Goal: Task Accomplishment & Management: Complete application form

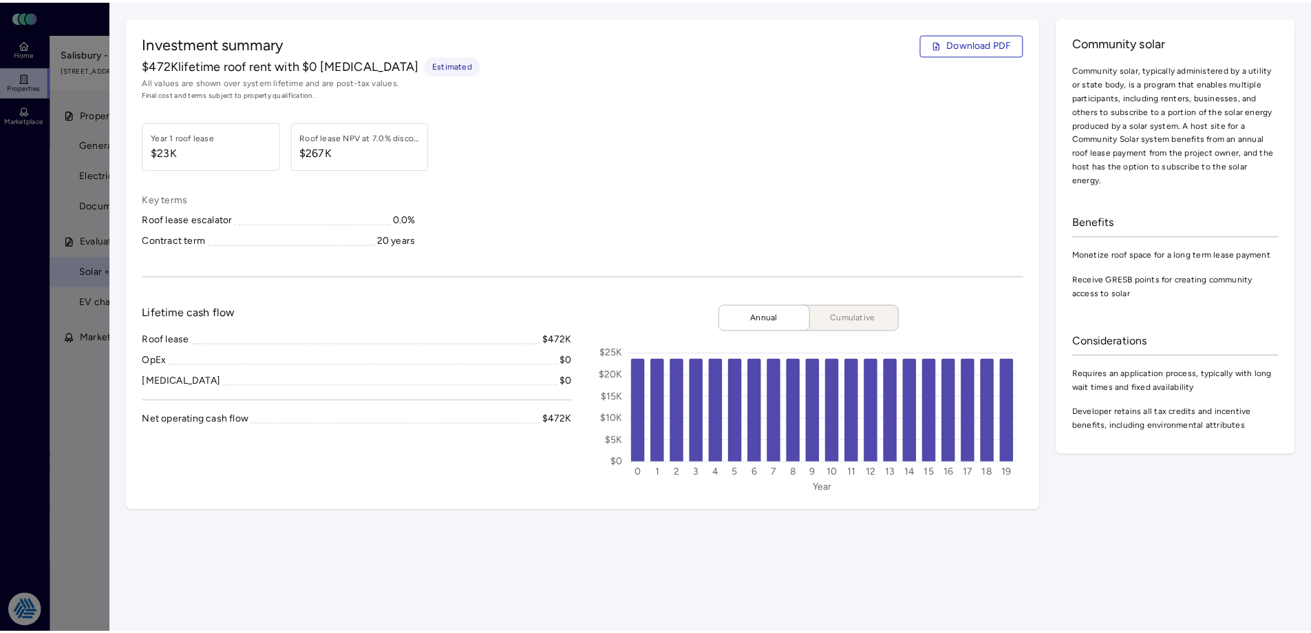
scroll to position [207, 0]
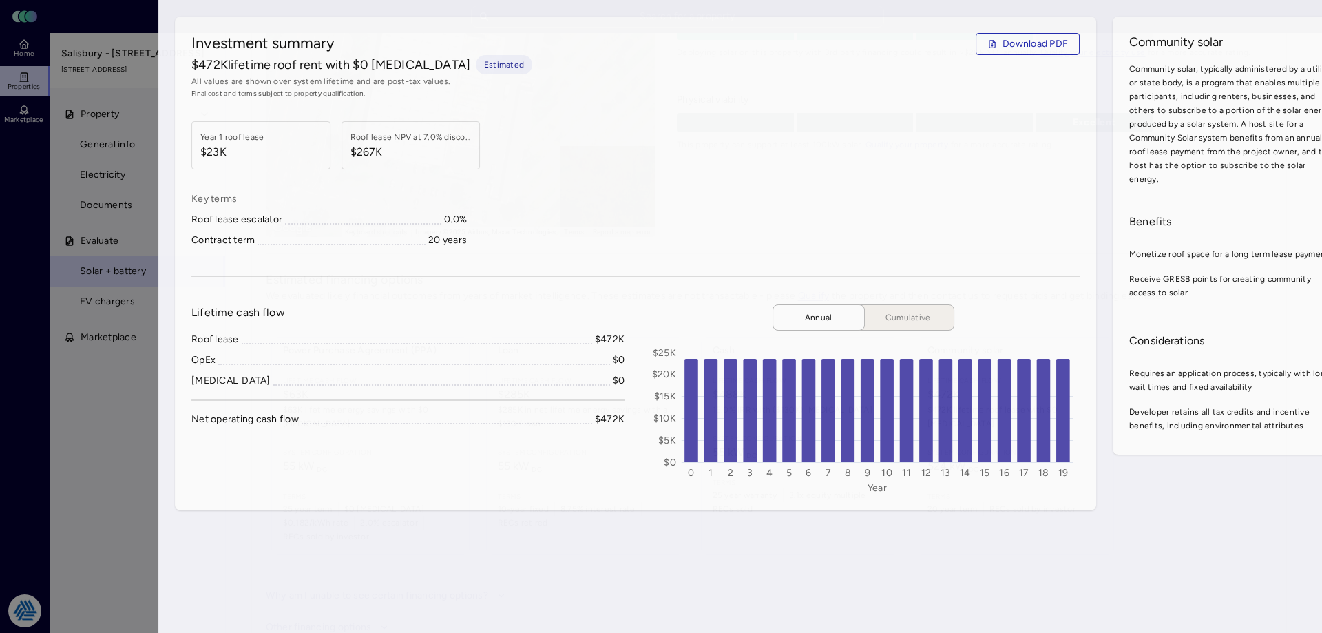
click at [43, 212] on div at bounding box center [661, 316] width 1322 height 633
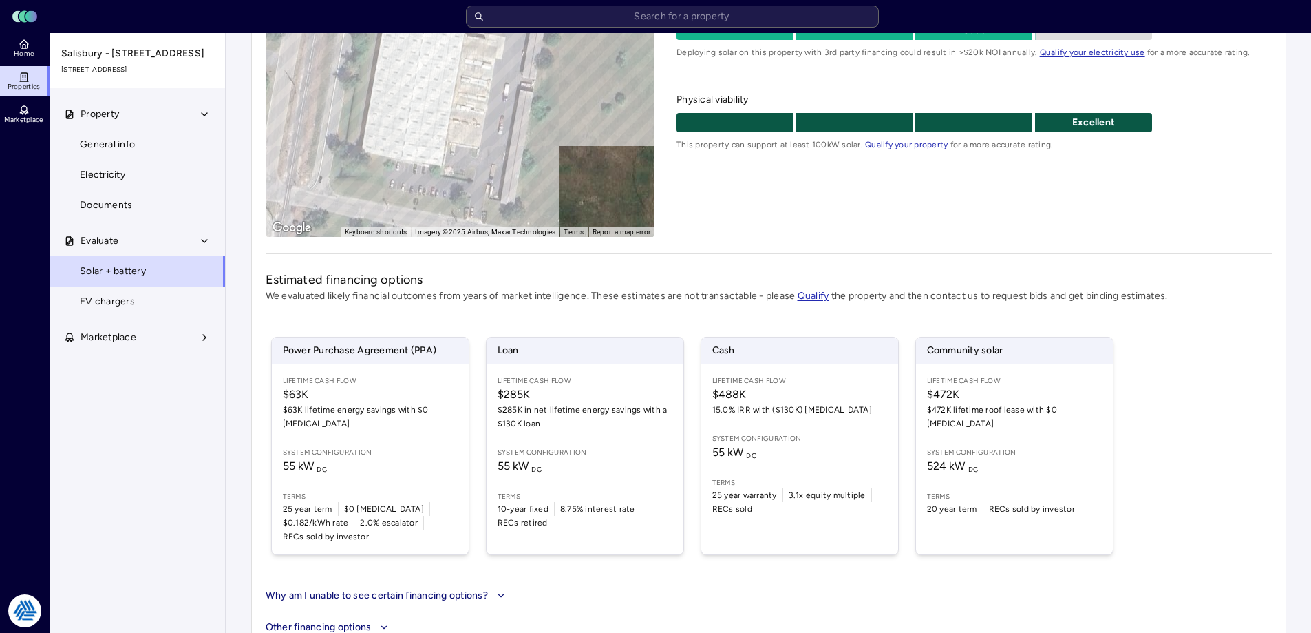
click at [257, 325] on div "Salisbury - [STREET_ADDRESS] [STREET_ADDRESS] Beacon - Owned ← Move left → Move…" at bounding box center [768, 244] width 1035 height 812
click at [209, 395] on div "Property General info Electricity Documents Evaluate Solar + battery EV charger…" at bounding box center [138, 366] width 176 height 534
drag, startPoint x: 230, startPoint y: 387, endPoint x: 322, endPoint y: 615, distance: 245.8
click at [230, 388] on div "Your estimates have been updated Salisbury - [STREET_ADDRESS] [STREET_ADDRESS] …" at bounding box center [769, 244] width 1086 height 834
drag, startPoint x: 173, startPoint y: 432, endPoint x: 211, endPoint y: 416, distance: 41.0
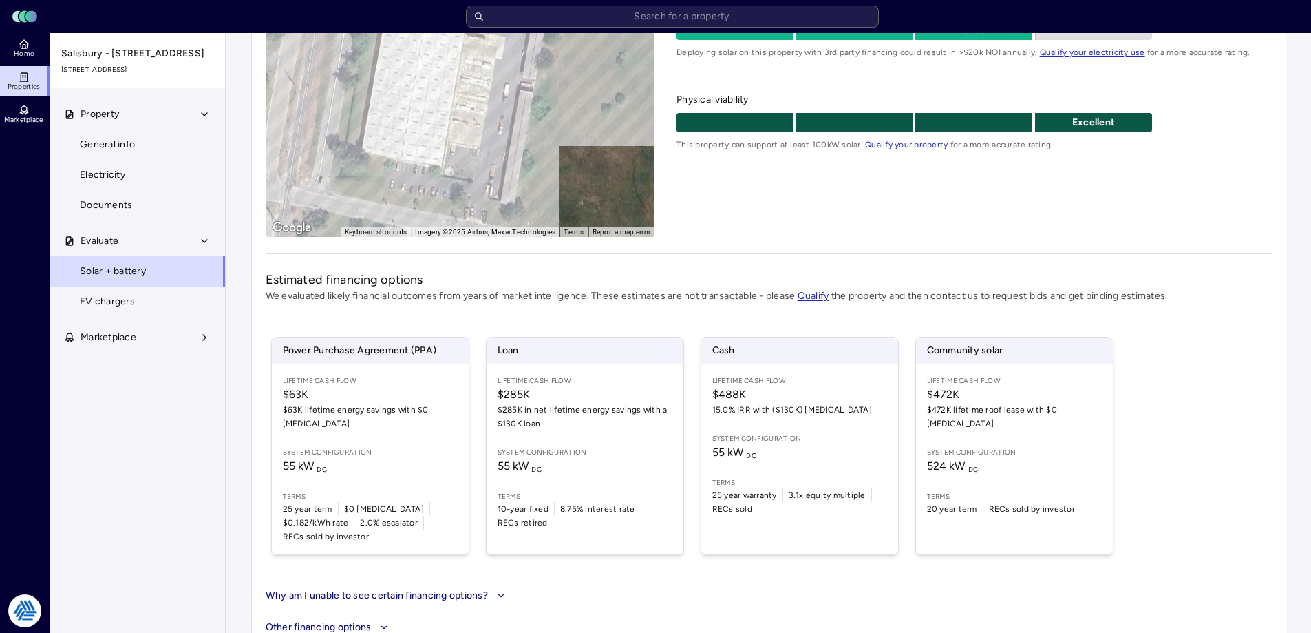
click at [173, 432] on div "Property General info Electricity Documents Evaluate Solar + battery EV charger…" at bounding box center [138, 366] width 176 height 534
click at [239, 380] on div "Your estimates have been updated Salisbury - [STREET_ADDRESS] [STREET_ADDRESS] …" at bounding box center [769, 244] width 1086 height 834
click at [202, 401] on div "Property General info Electricity Documents Evaluate Solar + battery EV charger…" at bounding box center [138, 366] width 176 height 534
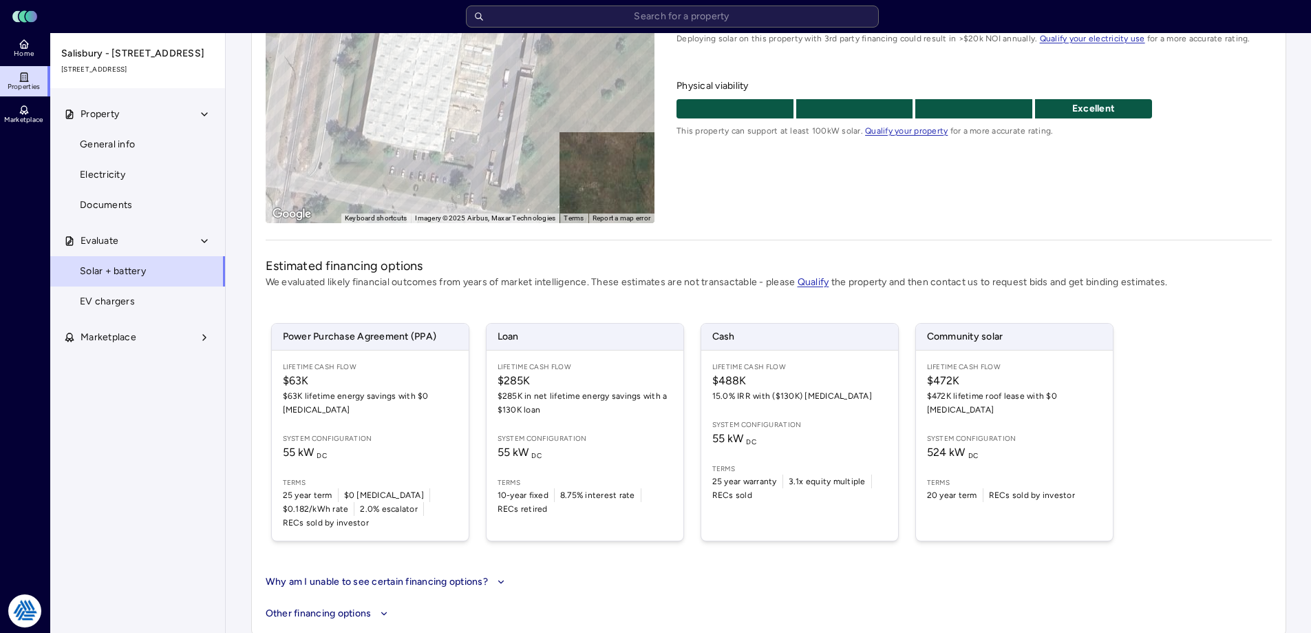
click at [1242, 352] on div "Power Purchase Agreement (PPA) Lifetime Cash Flow $63K $63K lifetime energy sav…" at bounding box center [769, 431] width 1006 height 251
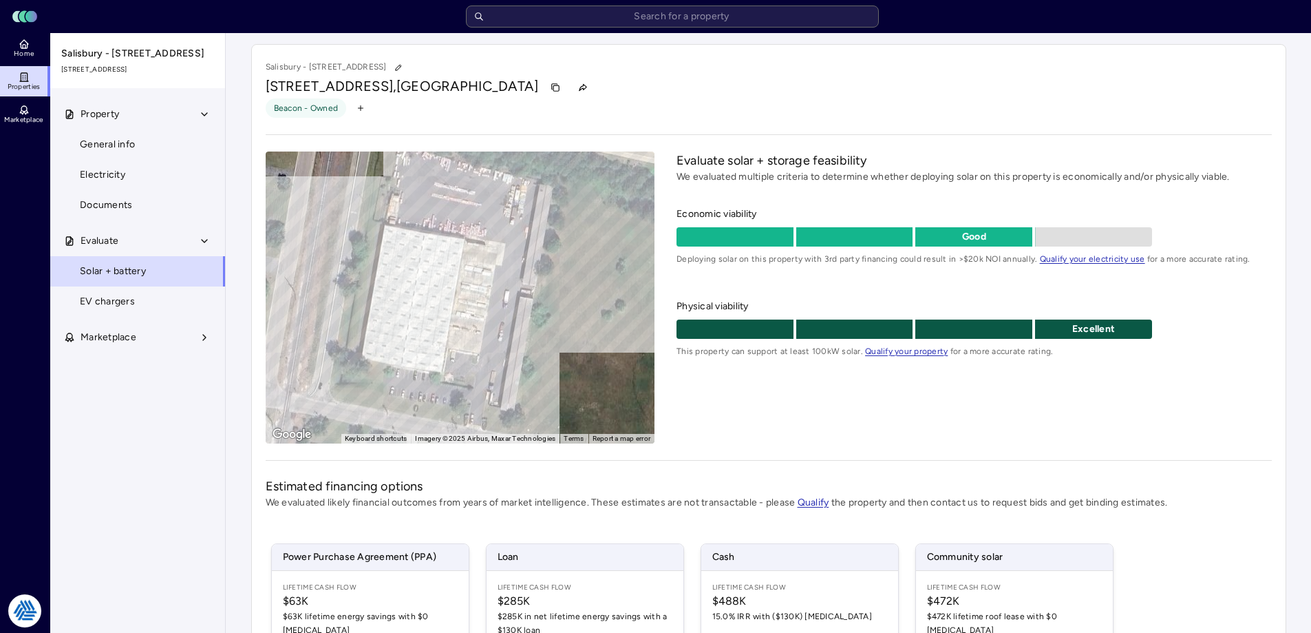
click at [35, 52] on link "Home" at bounding box center [25, 48] width 50 height 30
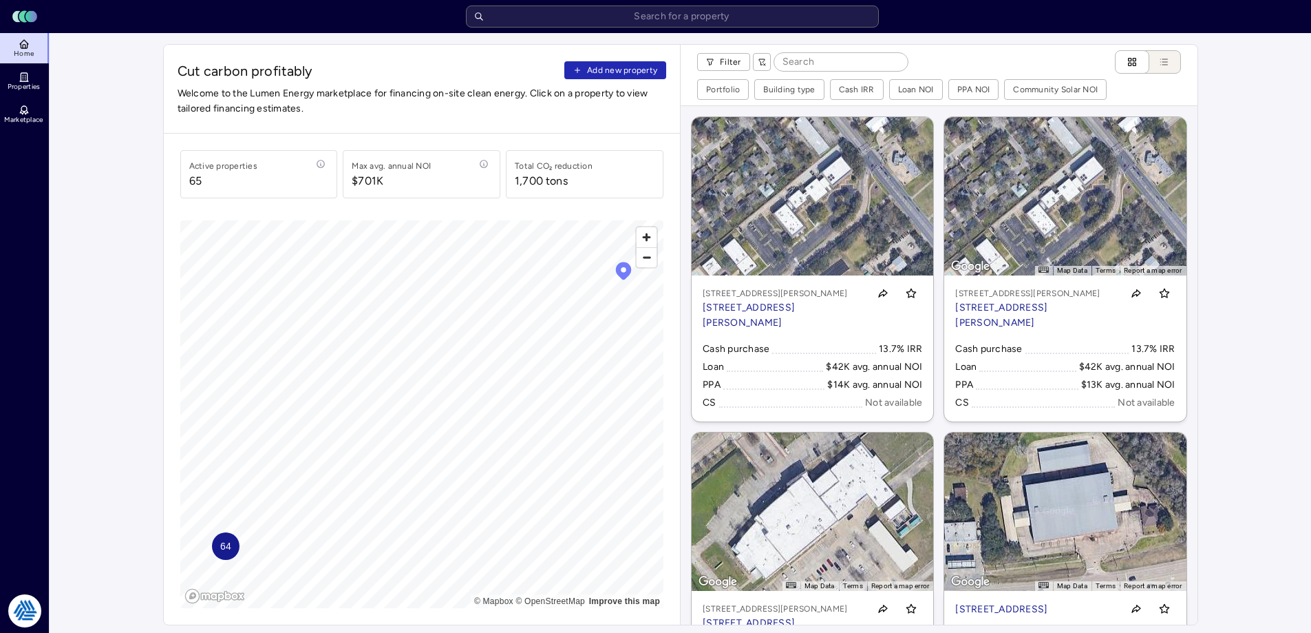
click at [609, 65] on span "Add new property" at bounding box center [622, 70] width 70 height 14
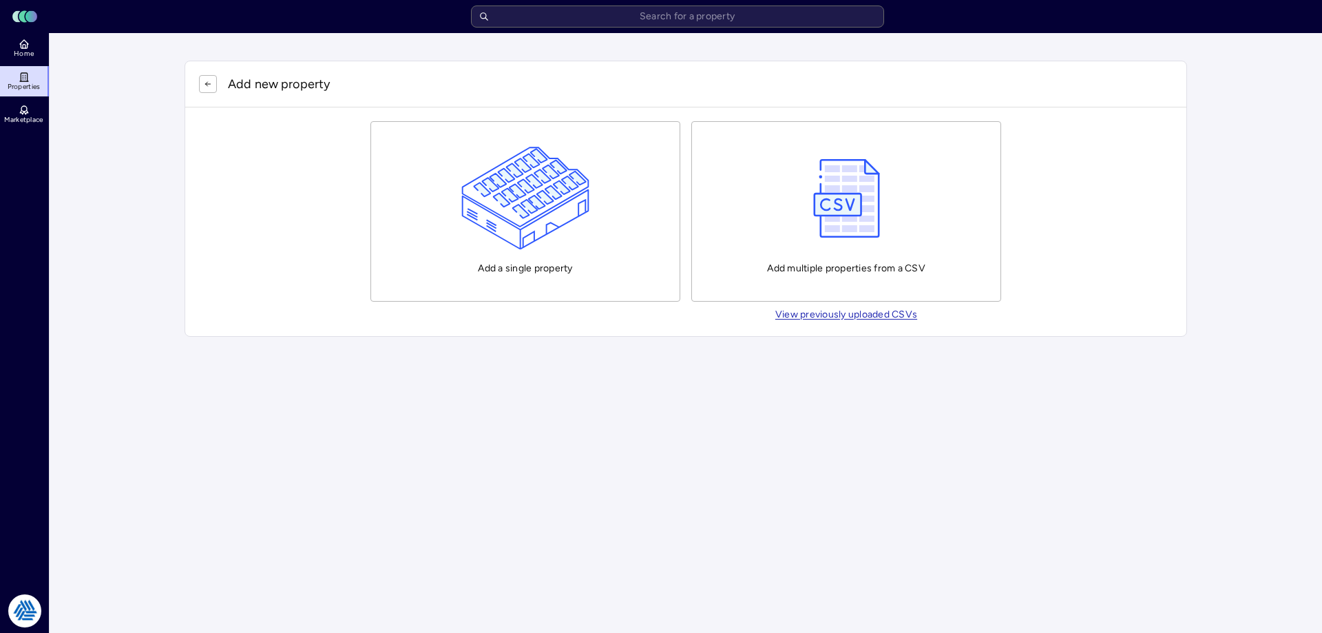
click at [543, 182] on img "button" at bounding box center [525, 198] width 129 height 103
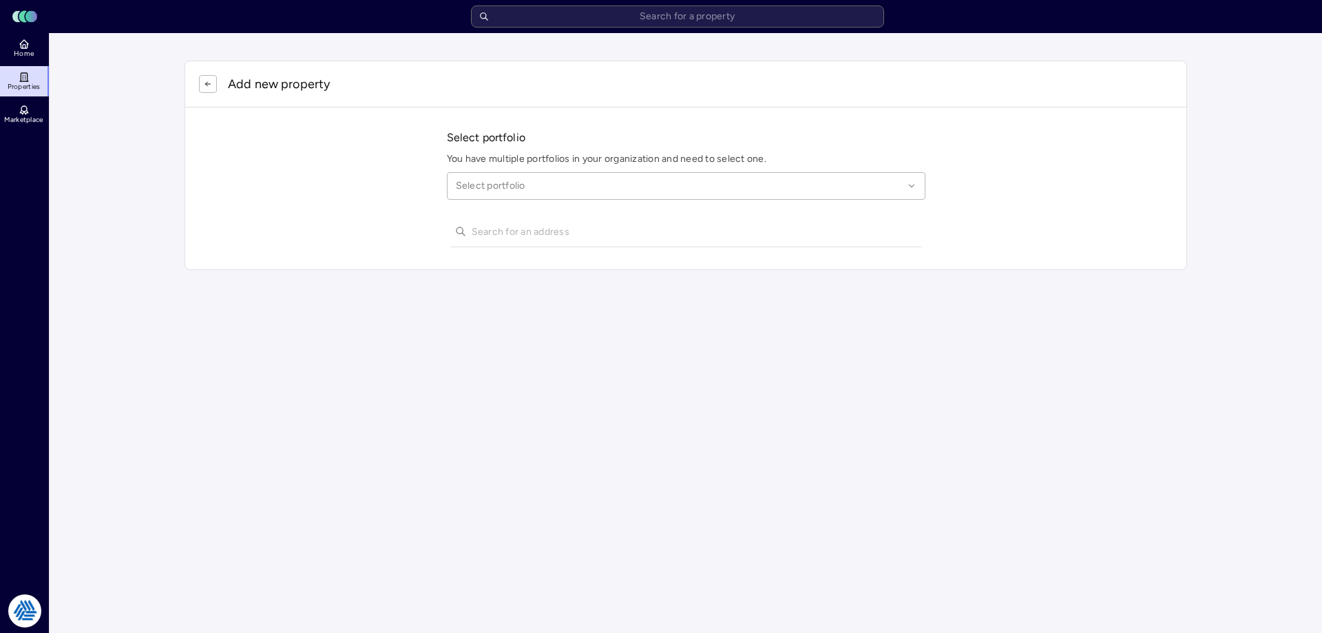
click at [487, 184] on div at bounding box center [679, 185] width 447 height 15
type input "league city"
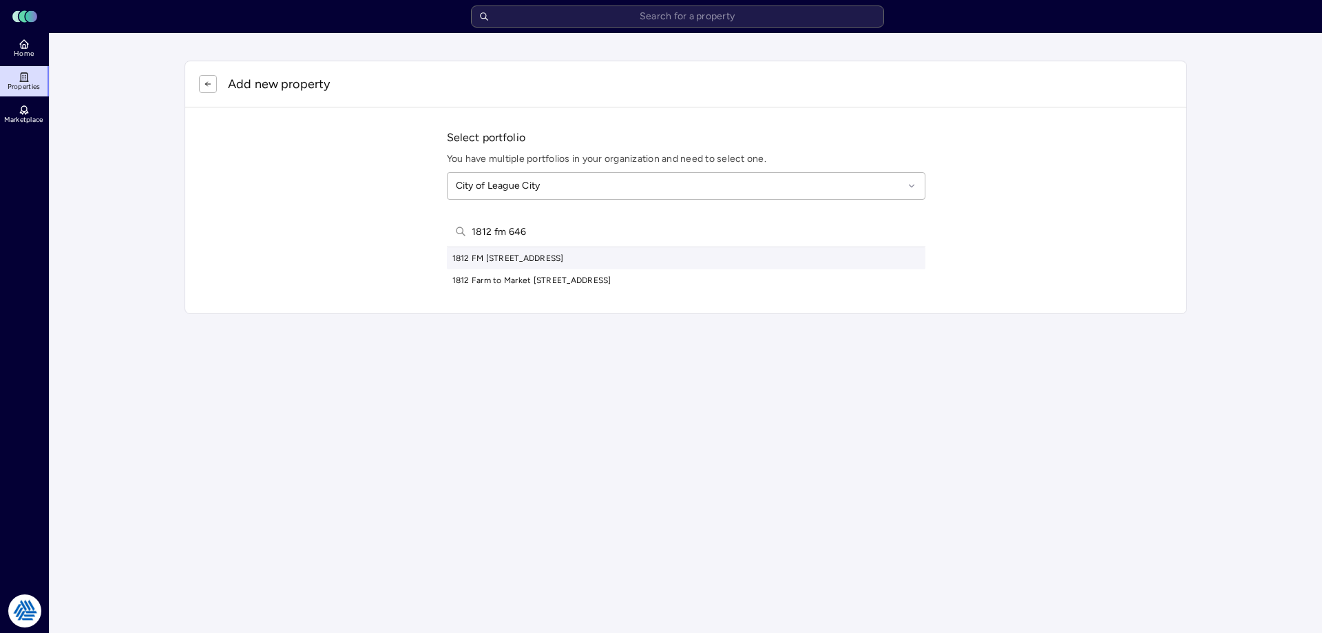
type input "1812 fm 646"
click at [547, 259] on div "1812 FM [STREET_ADDRESS]" at bounding box center [686, 258] width 478 height 22
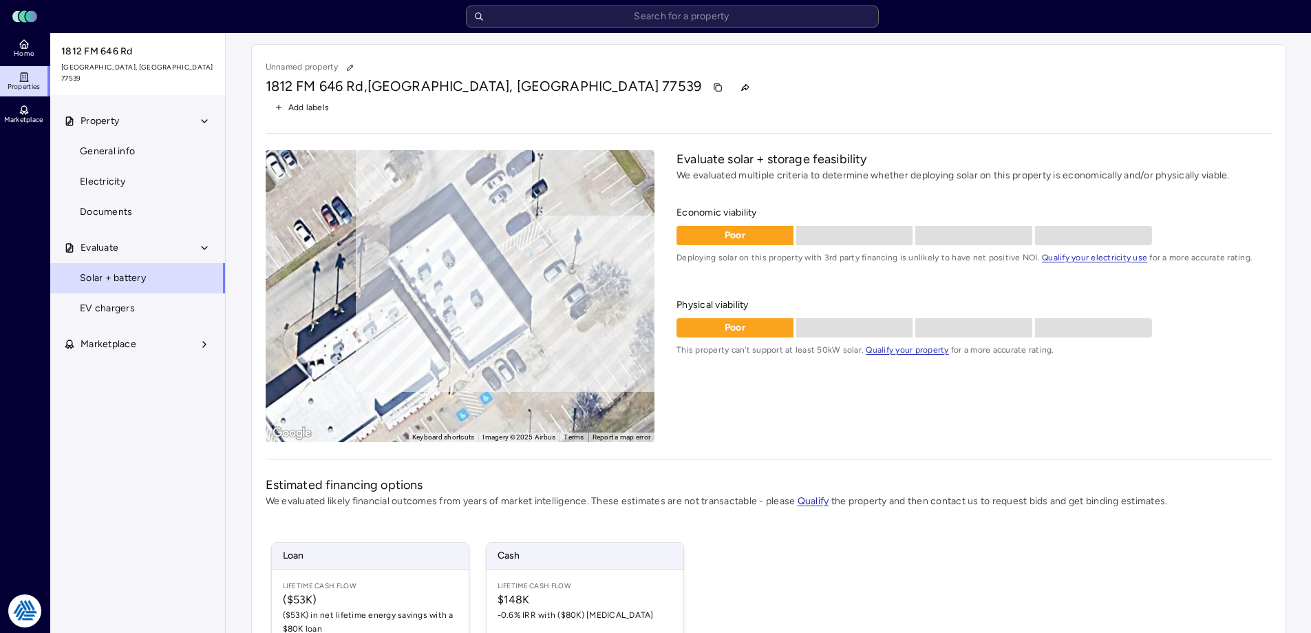
click at [43, 53] on link "Home" at bounding box center [25, 48] width 50 height 30
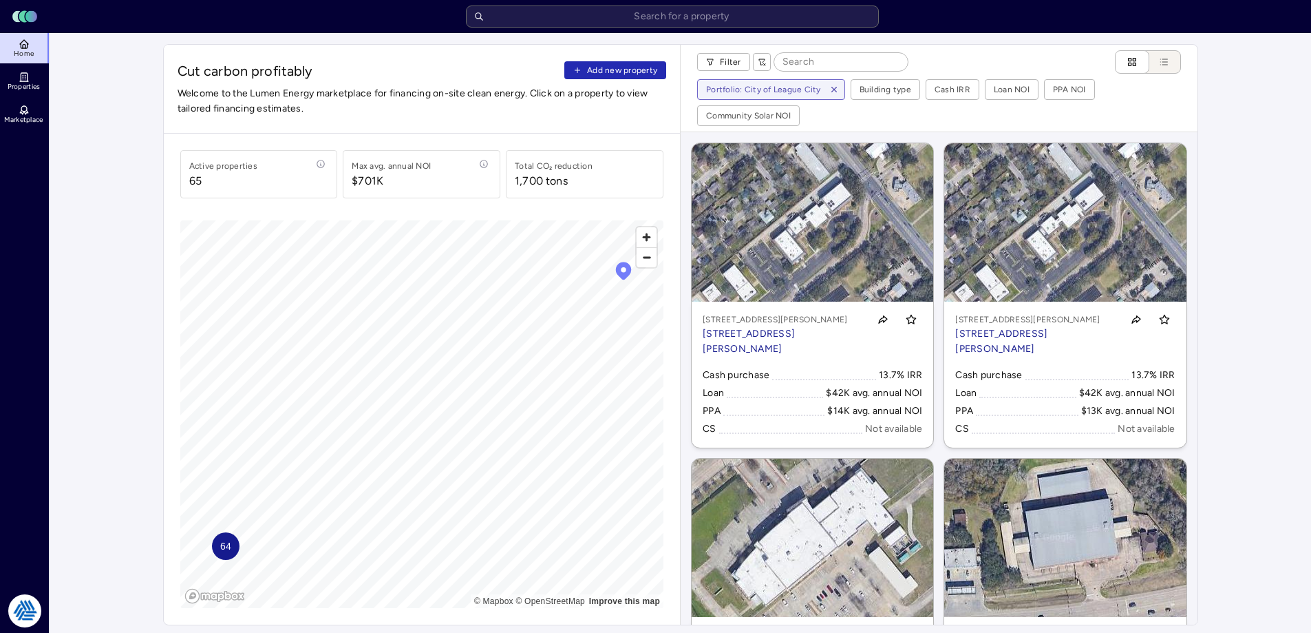
click at [633, 73] on span "Add new property" at bounding box center [622, 70] width 70 height 14
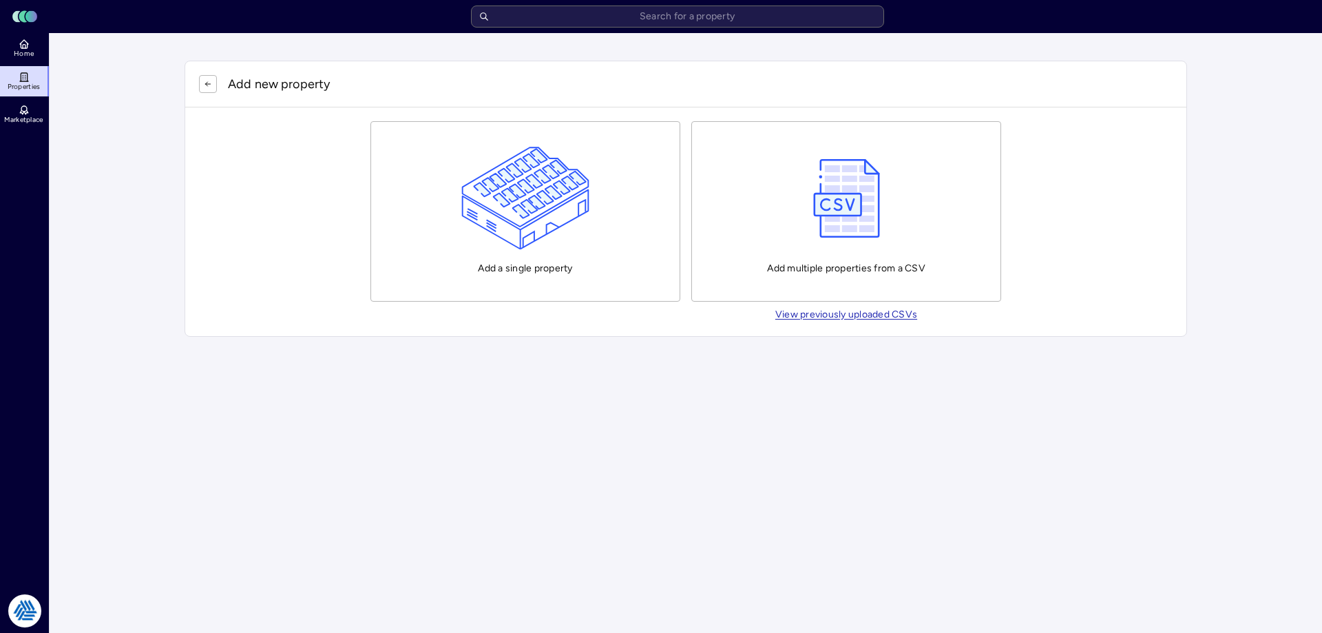
click at [542, 188] on img "button" at bounding box center [525, 198] width 129 height 103
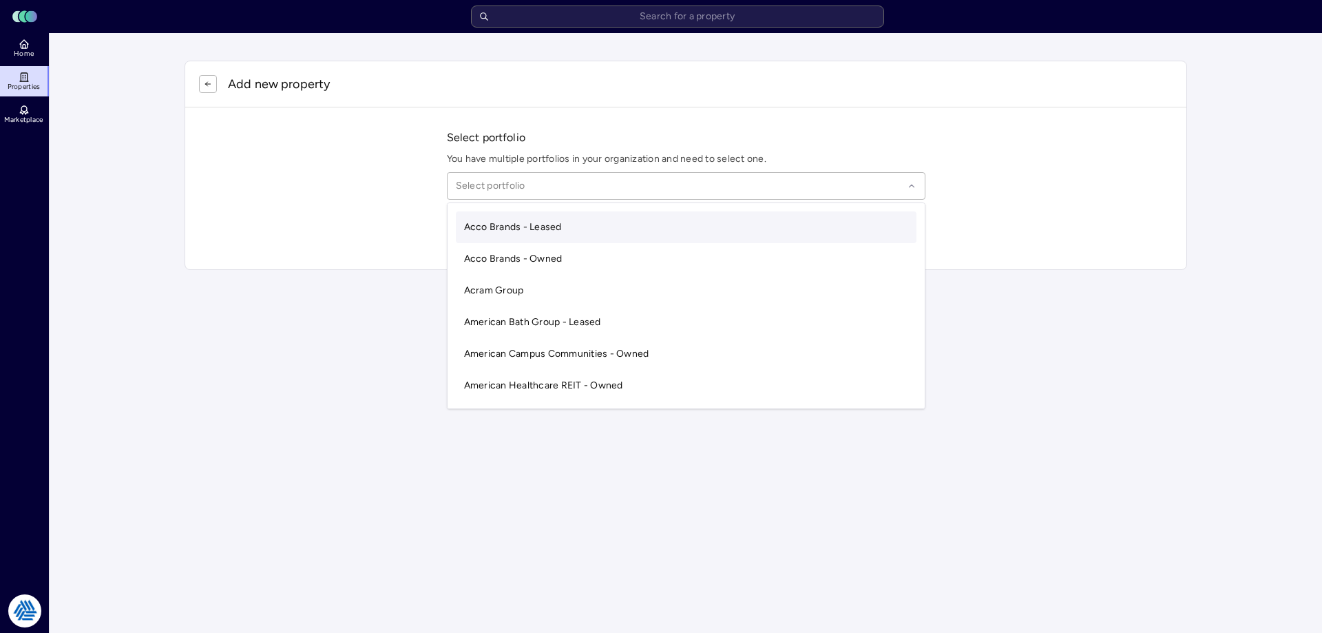
click at [511, 188] on div at bounding box center [679, 185] width 447 height 15
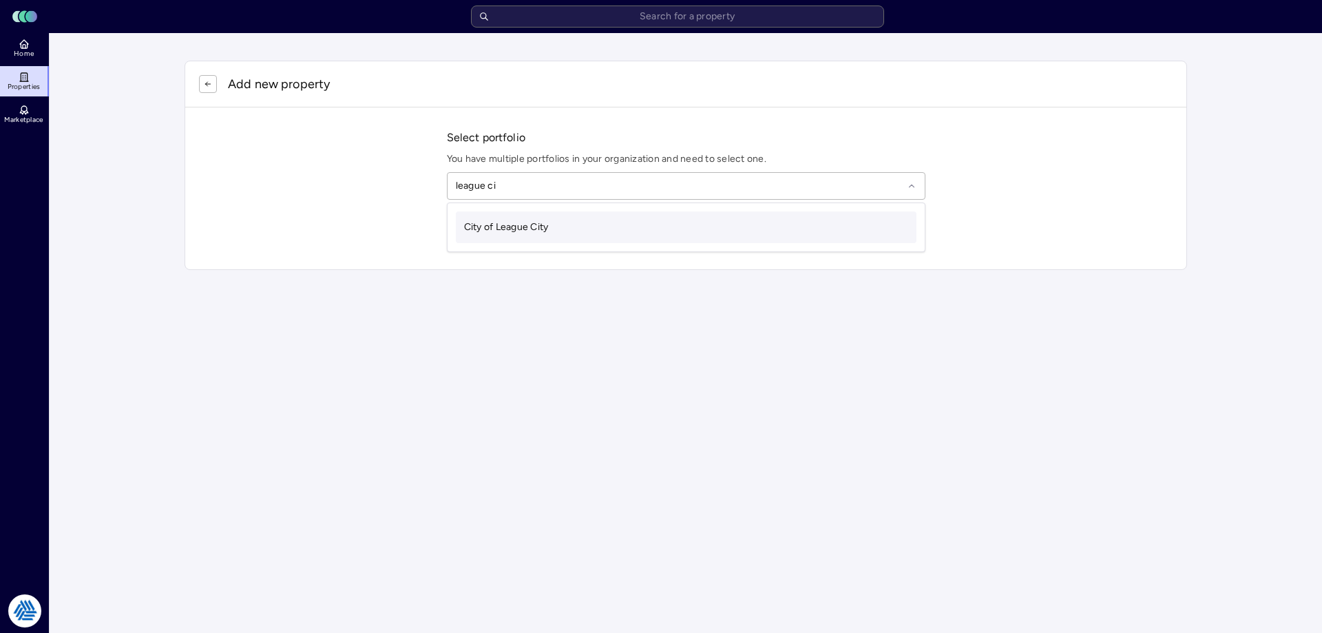
type input "league city"
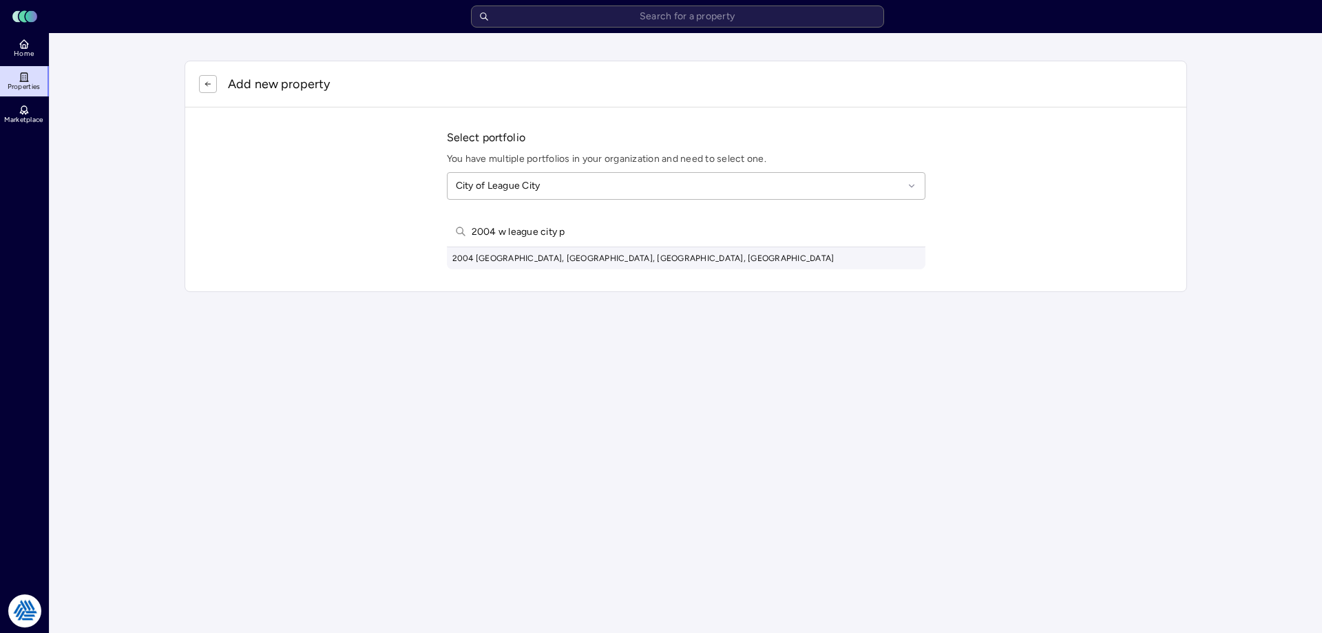
type input "2004 w league city p"
click at [556, 260] on div "2004 [GEOGRAPHIC_DATA], [GEOGRAPHIC_DATA], [GEOGRAPHIC_DATA], [GEOGRAPHIC_DATA]" at bounding box center [686, 258] width 478 height 22
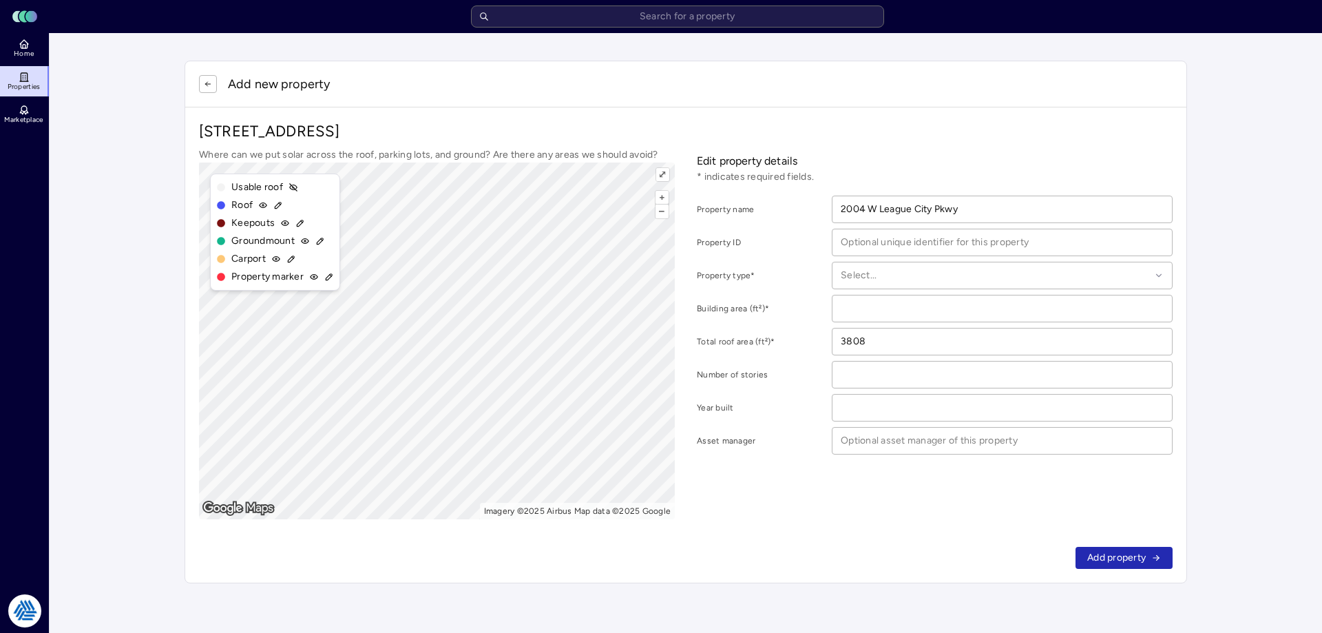
click at [28, 59] on link "Home" at bounding box center [25, 48] width 50 height 30
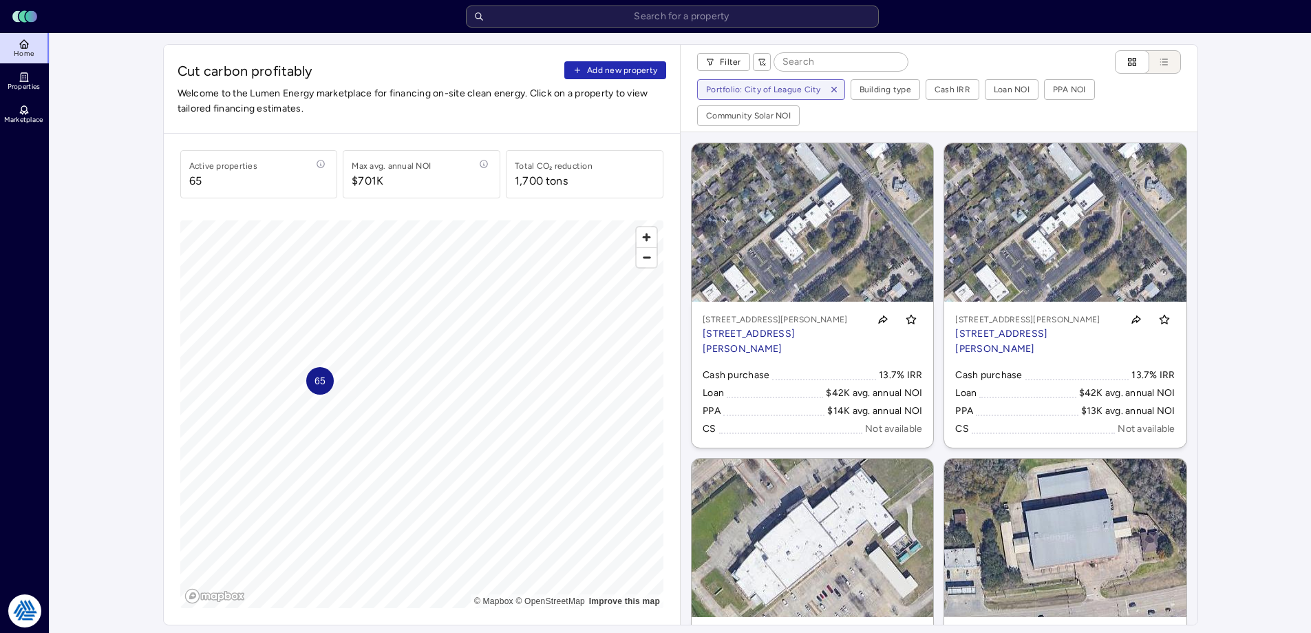
click at [651, 70] on span "Add new property" at bounding box center [622, 70] width 70 height 14
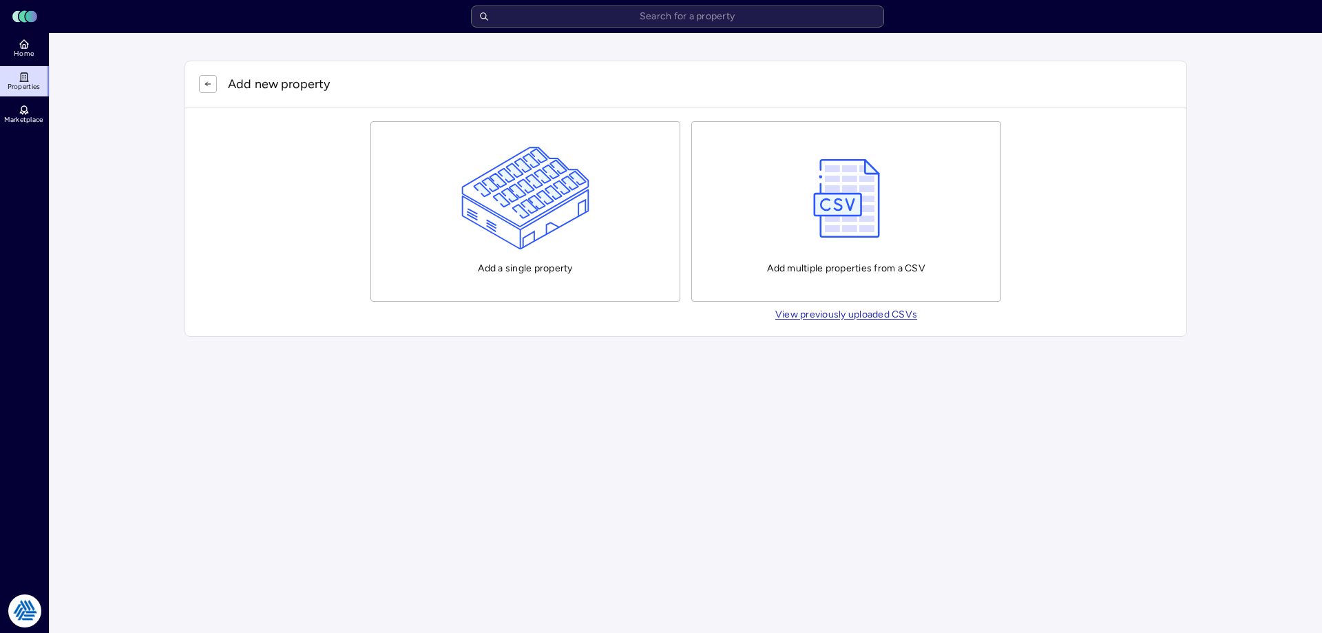
click at [445, 196] on button "Add a single property" at bounding box center [525, 211] width 310 height 180
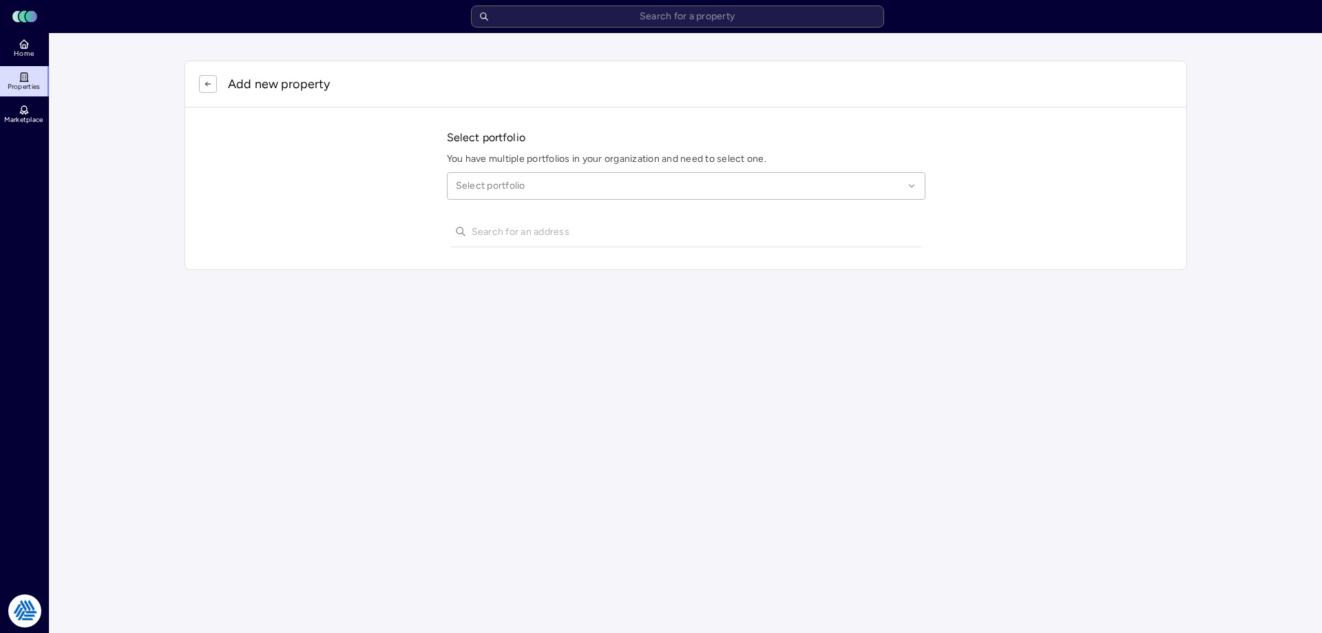
drag, startPoint x: 498, startPoint y: 196, endPoint x: 505, endPoint y: 186, distance: 12.4
click at [500, 193] on div "Select portfolio" at bounding box center [686, 186] width 478 height 28
type input "league city"
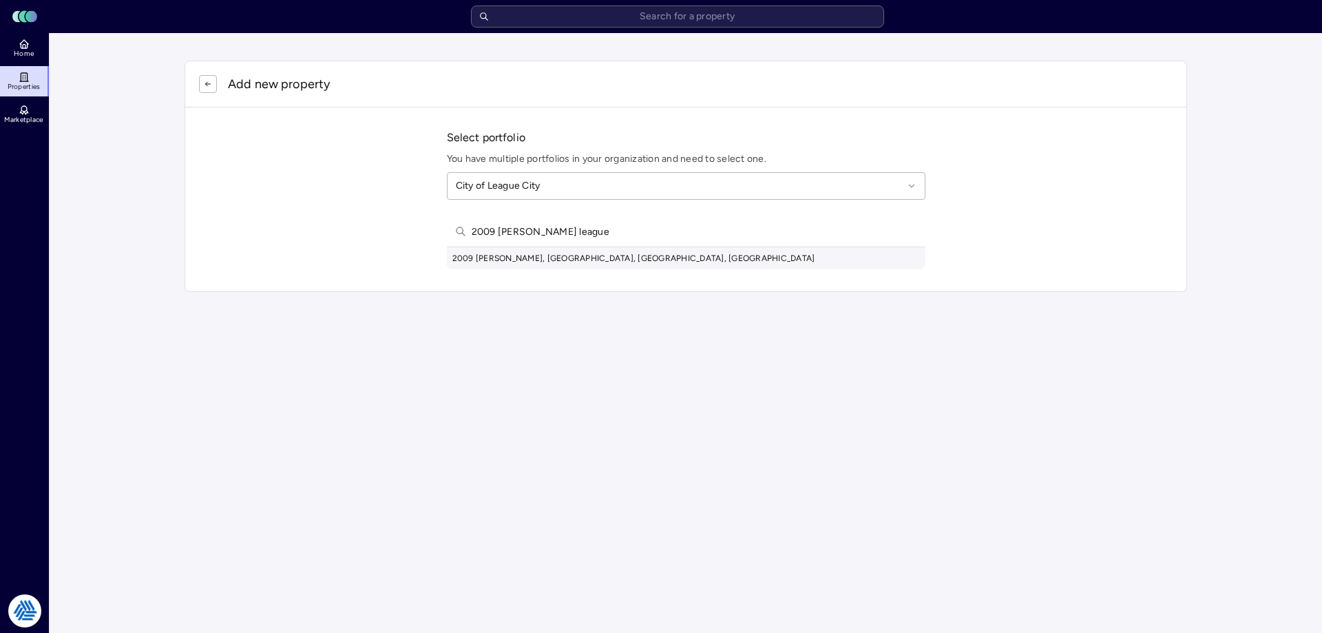
type input "2009 [PERSON_NAME] league"
click at [591, 255] on div "2009 [PERSON_NAME], [GEOGRAPHIC_DATA], [GEOGRAPHIC_DATA], [GEOGRAPHIC_DATA]" at bounding box center [686, 258] width 478 height 22
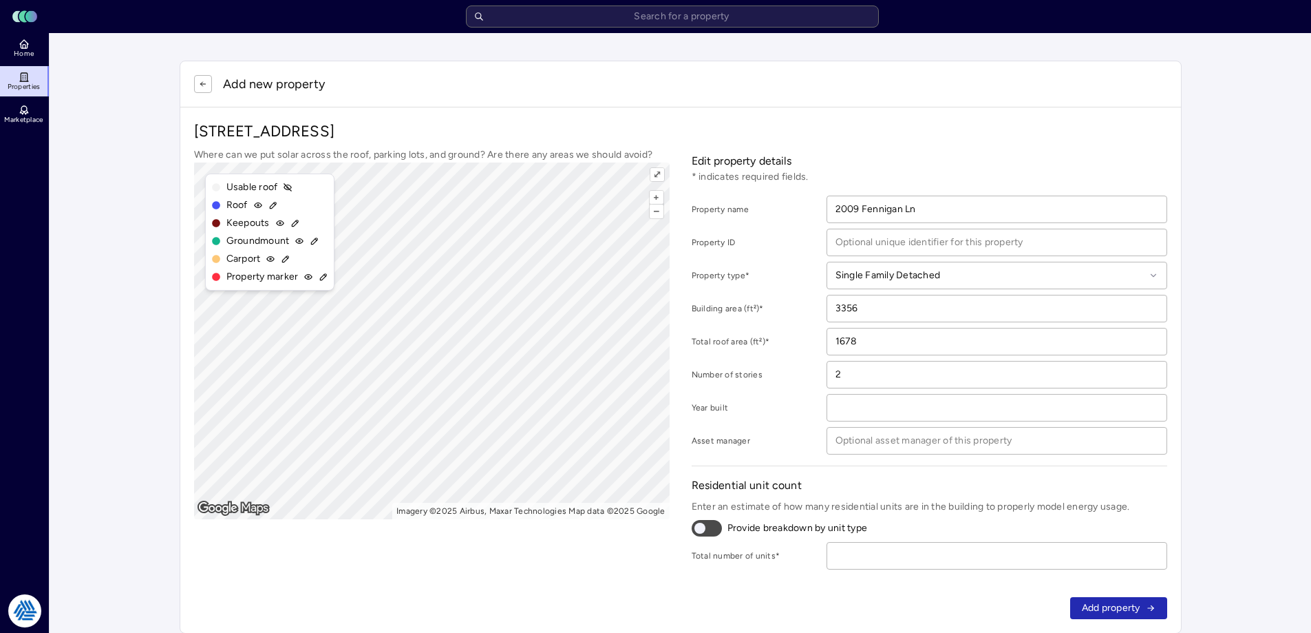
click at [1006, 558] on input "number" at bounding box center [996, 555] width 339 height 26
type input "1"
click at [1084, 598] on button "Add property" at bounding box center [1119, 608] width 97 height 22
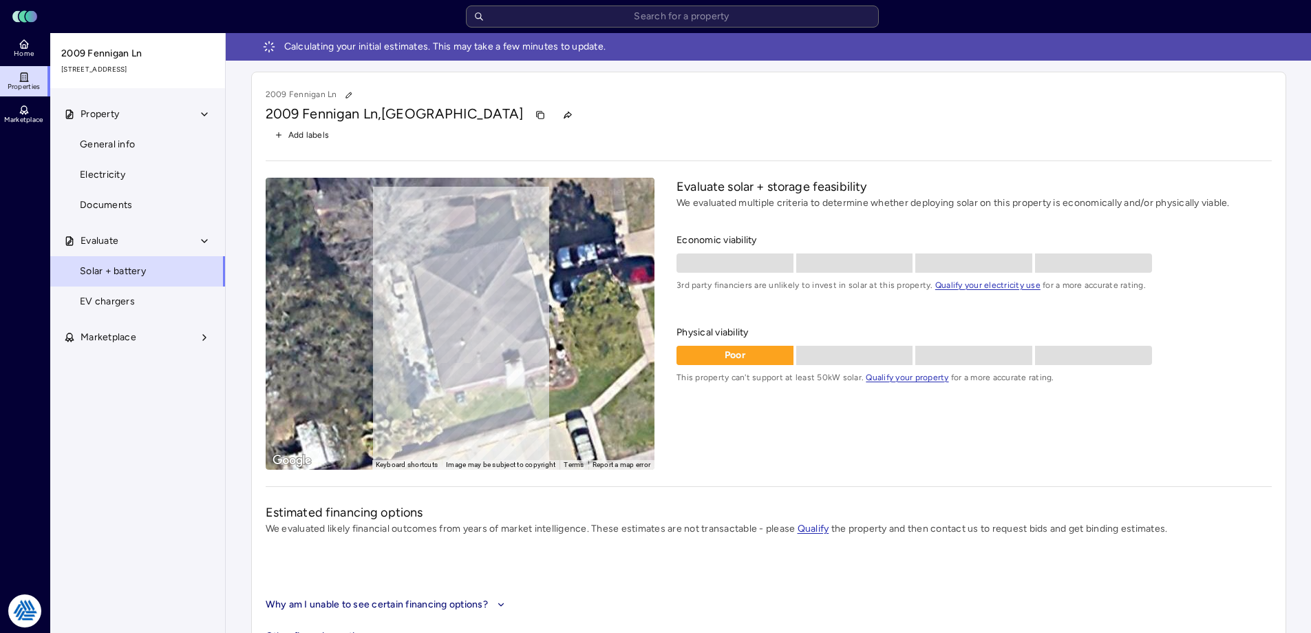
click at [43, 62] on link "Home" at bounding box center [25, 48] width 50 height 30
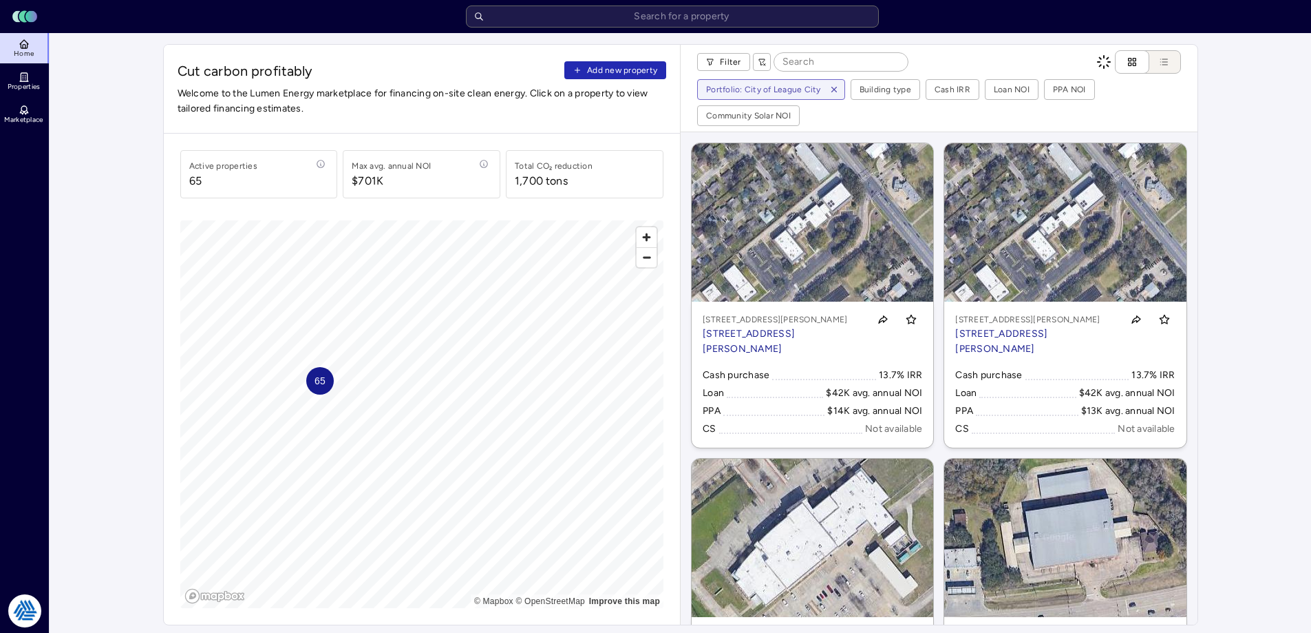
click at [604, 70] on span "Add new property" at bounding box center [622, 70] width 70 height 14
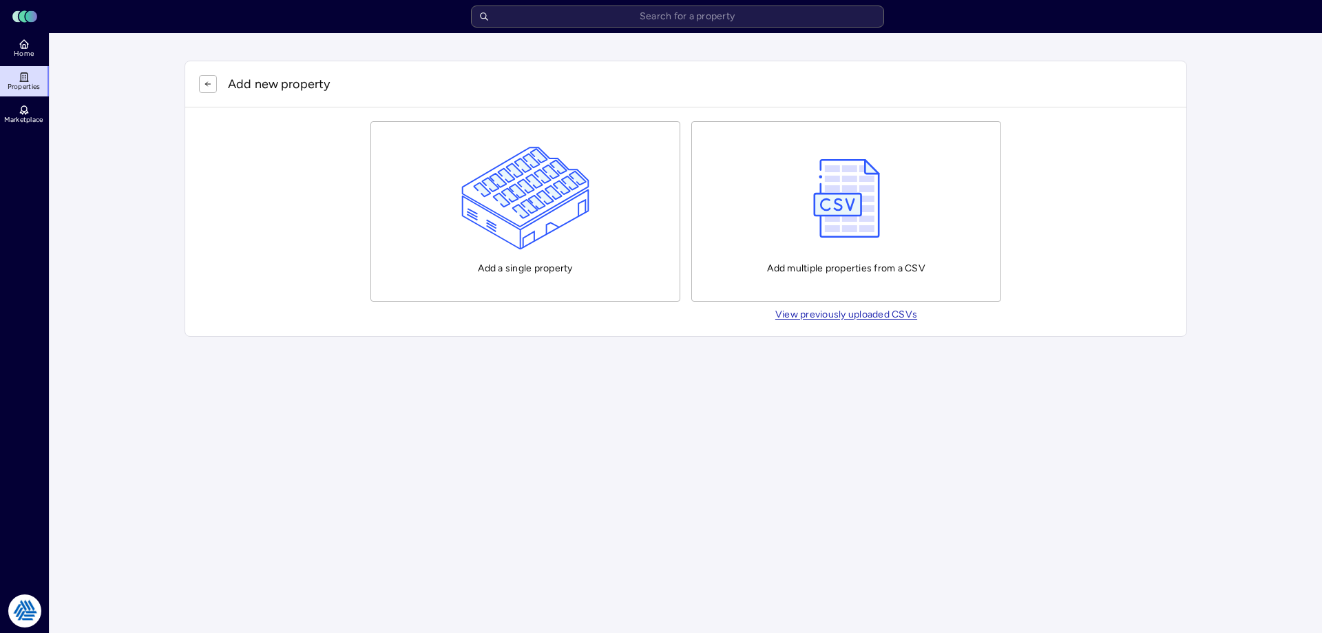
click at [474, 179] on img "button" at bounding box center [525, 198] width 129 height 103
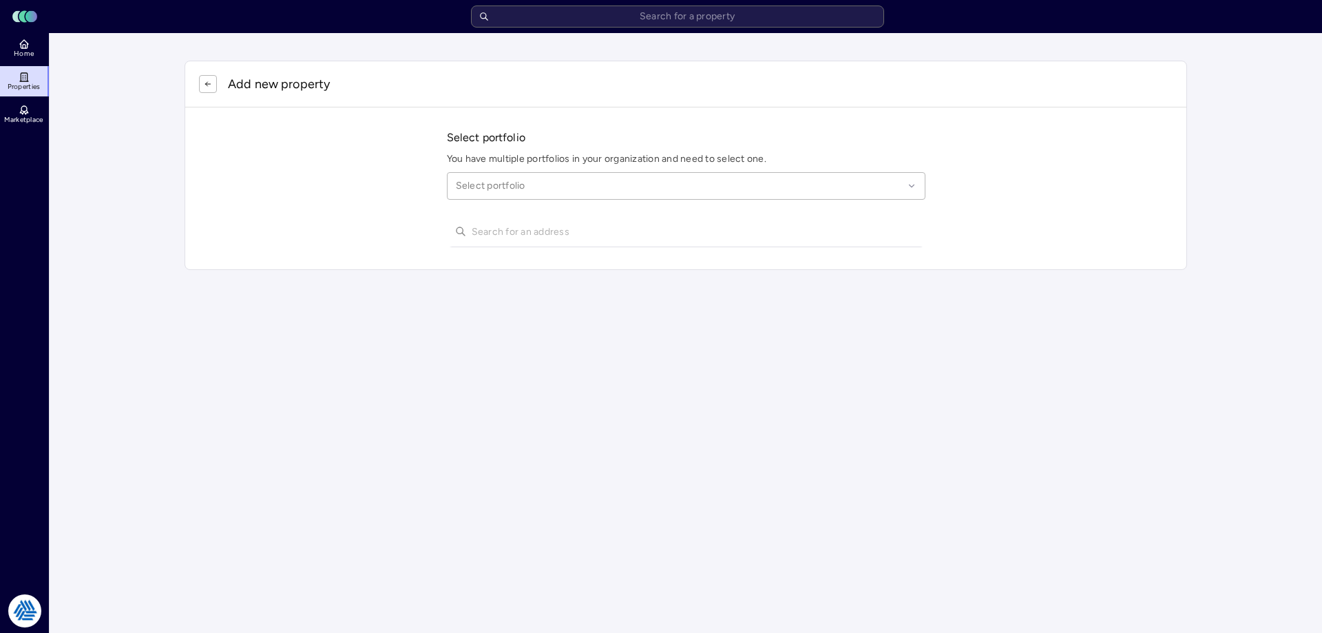
click at [505, 189] on div at bounding box center [679, 185] width 447 height 15
type input "league city"
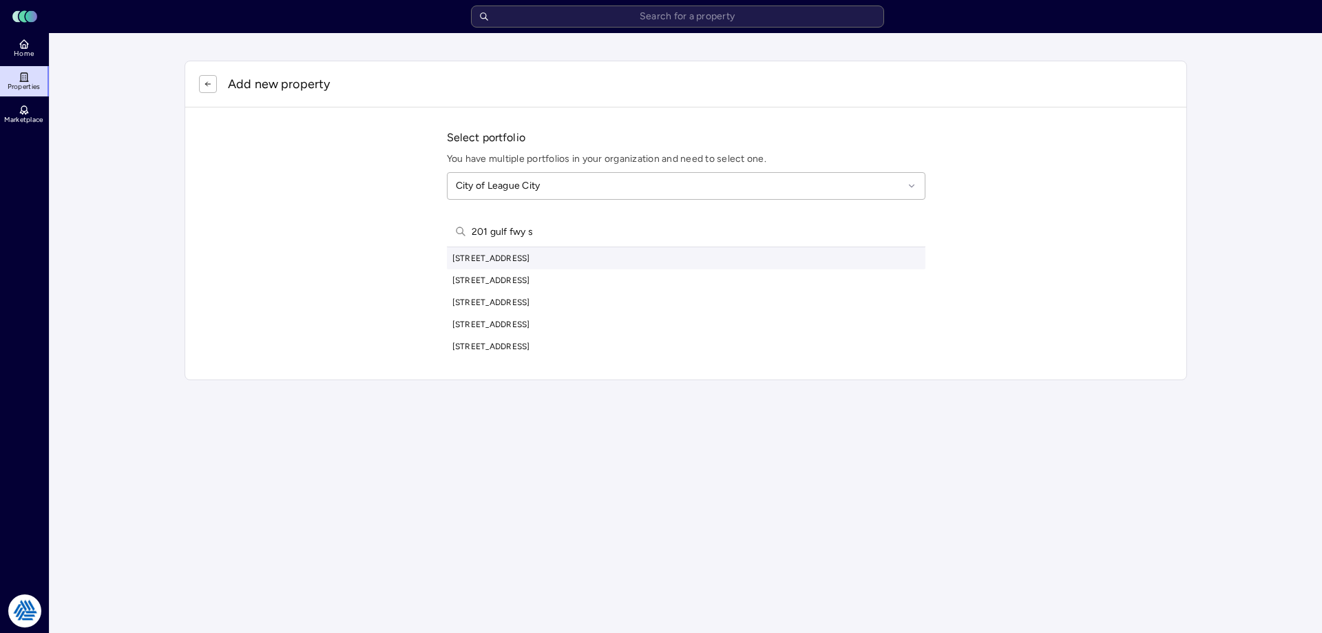
type input "201 gulf fwy s"
click at [567, 260] on div "[STREET_ADDRESS]" at bounding box center [686, 258] width 478 height 22
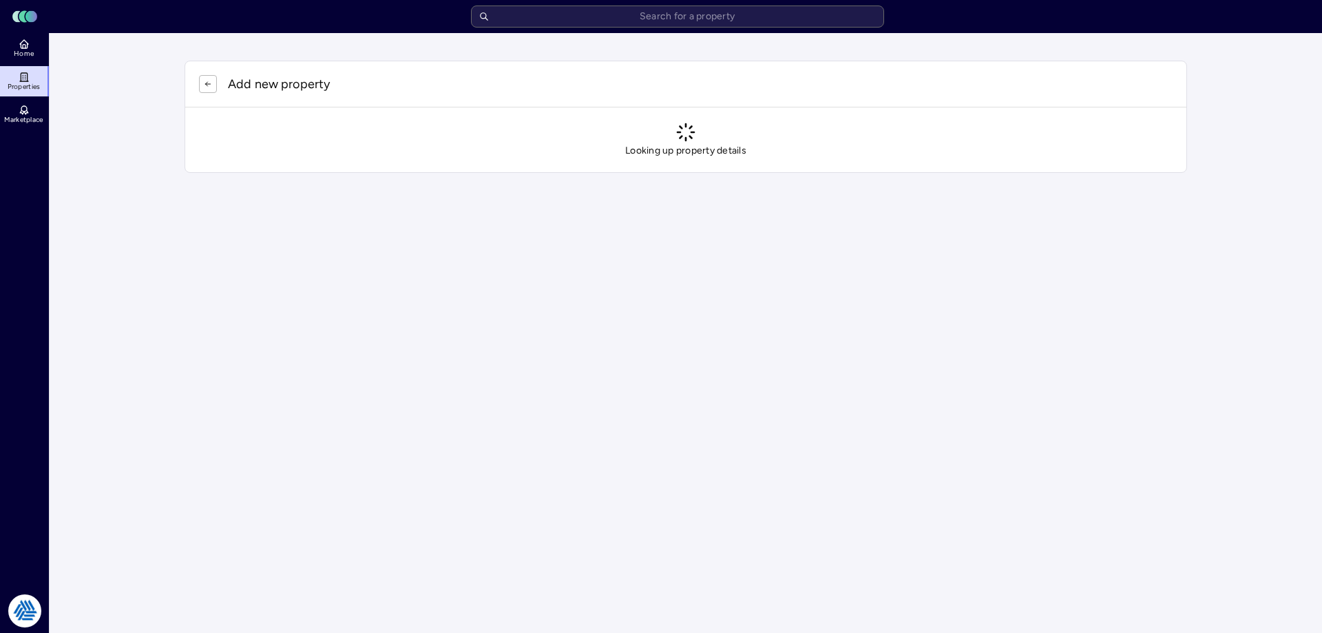
click at [493, 200] on html "Toggle Sidebar Lumen Energy Logo Home Properties Marketplace Tradition Energy […" at bounding box center [661, 100] width 1322 height 200
click at [478, 200] on html "Toggle Sidebar Lumen Energy Logo Home Properties Marketplace Tradition Energy […" at bounding box center [661, 100] width 1322 height 200
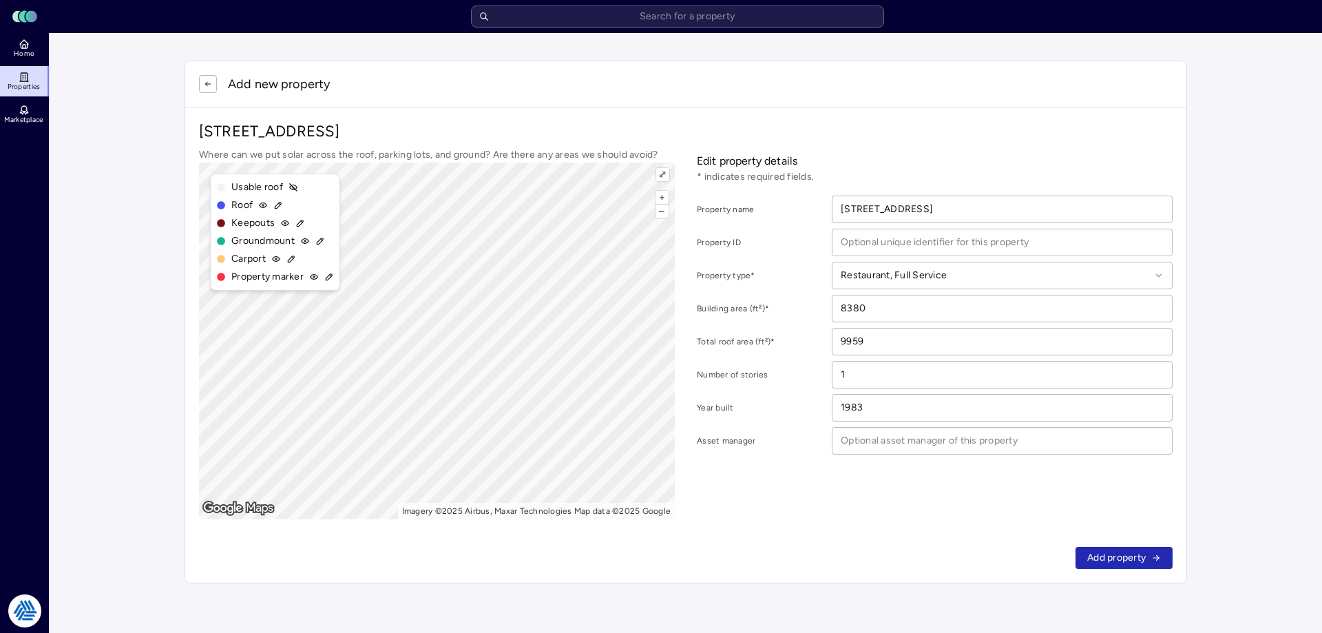
click at [1152, 564] on button "Add property" at bounding box center [1123, 558] width 97 height 22
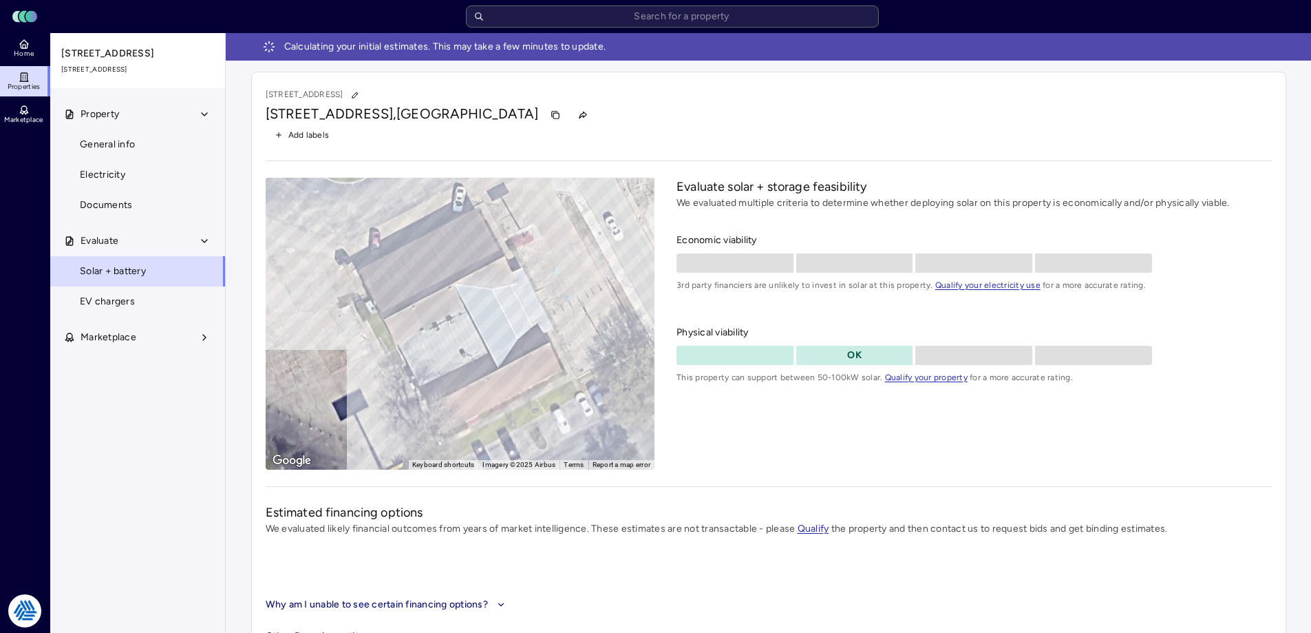
click at [20, 59] on link "Home" at bounding box center [25, 48] width 50 height 30
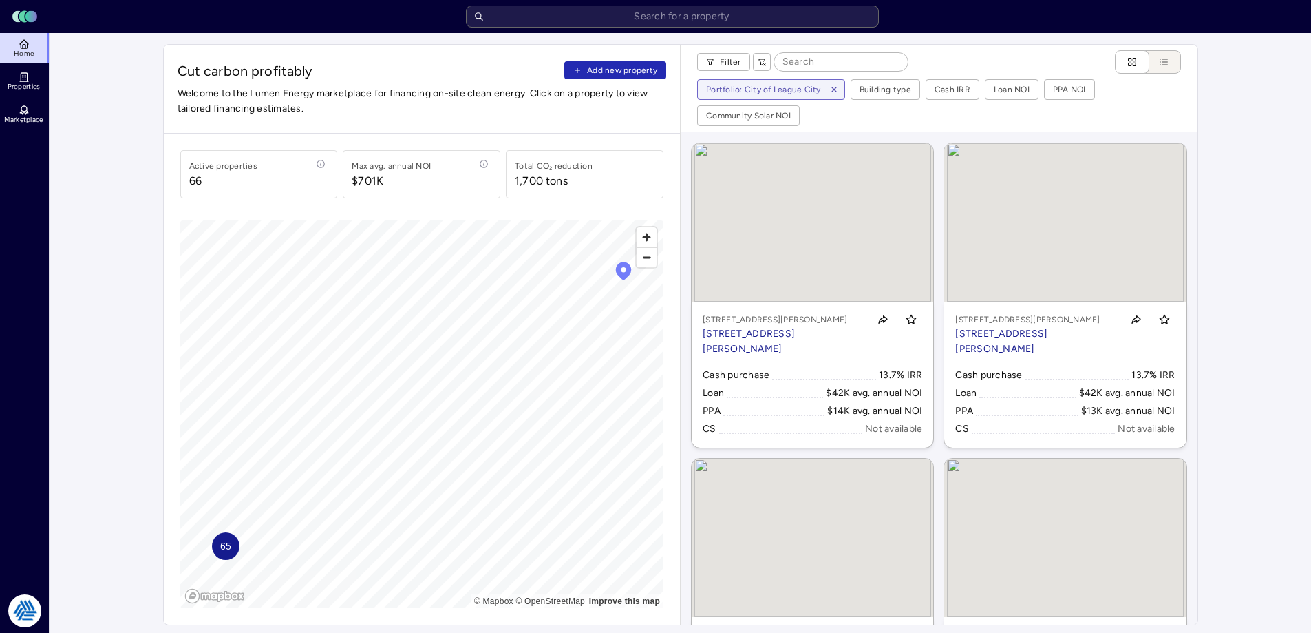
click at [608, 65] on span "Add new property" at bounding box center [622, 70] width 70 height 14
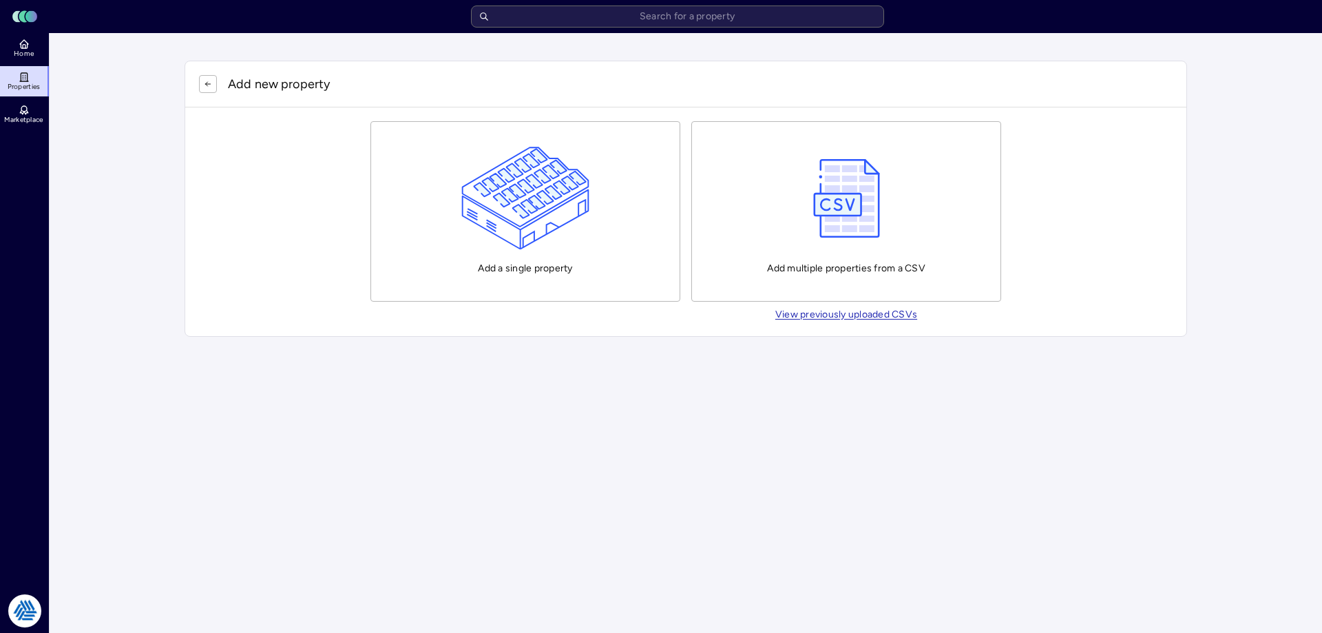
click at [477, 199] on img "button" at bounding box center [525, 198] width 129 height 103
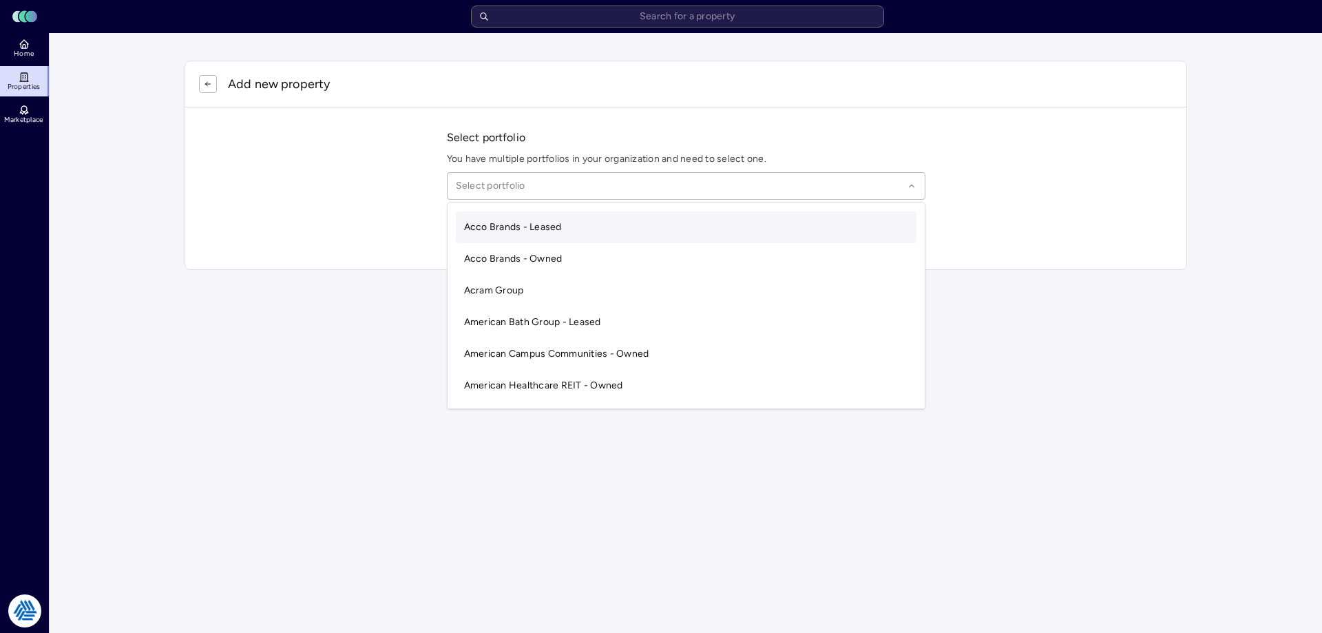
click at [487, 189] on div at bounding box center [679, 185] width 447 height 15
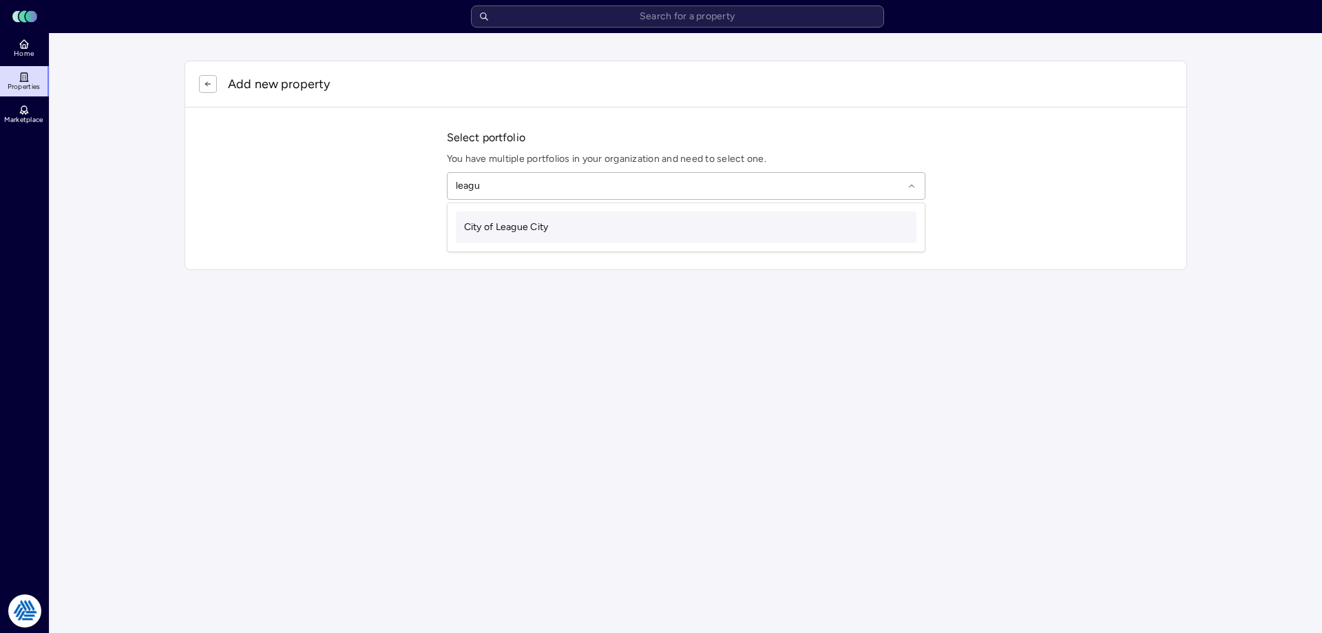
type input "league"
click at [497, 231] on span "City of League City" at bounding box center [506, 227] width 85 height 12
click at [504, 221] on input "text" at bounding box center [694, 231] width 445 height 30
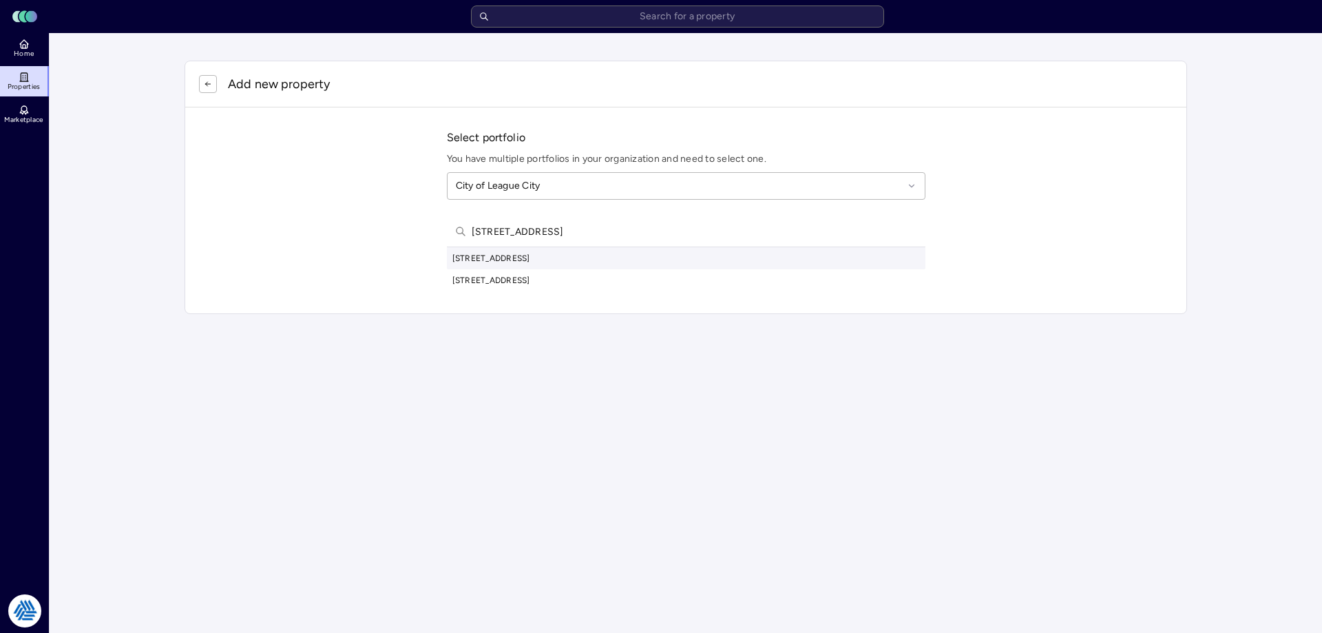
type input "[STREET_ADDRESS]"
click at [529, 253] on div "[STREET_ADDRESS]" at bounding box center [686, 258] width 478 height 22
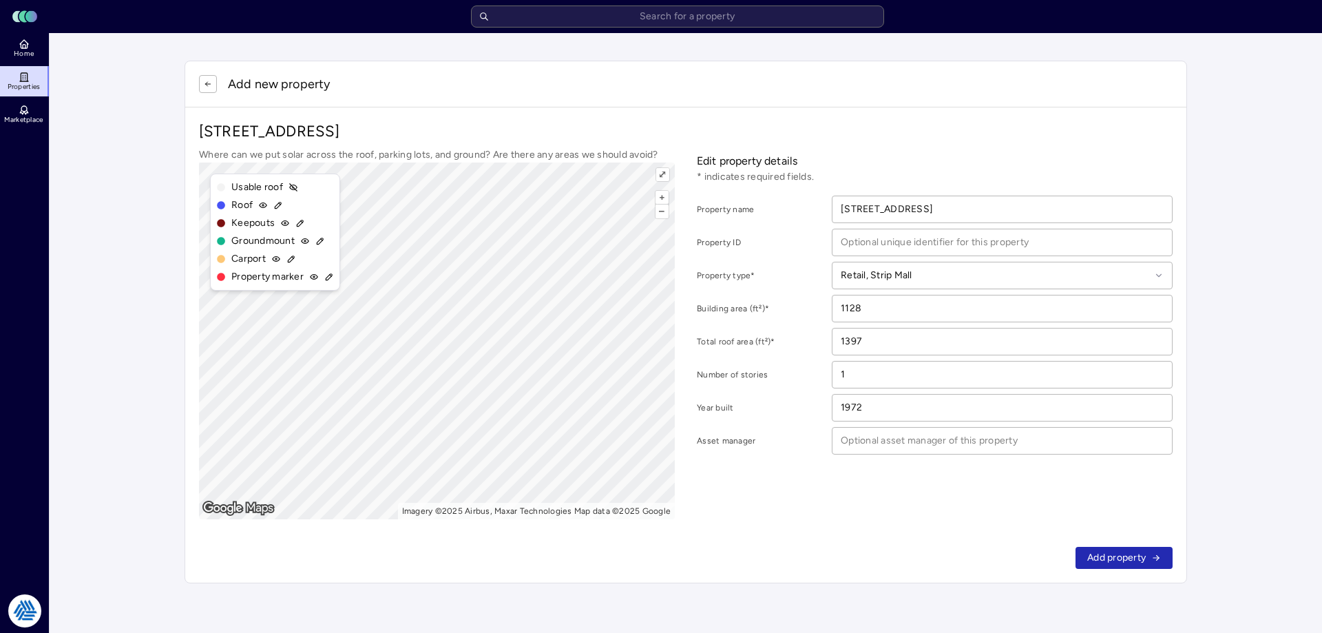
click at [1148, 549] on button "Add property" at bounding box center [1123, 558] width 97 height 22
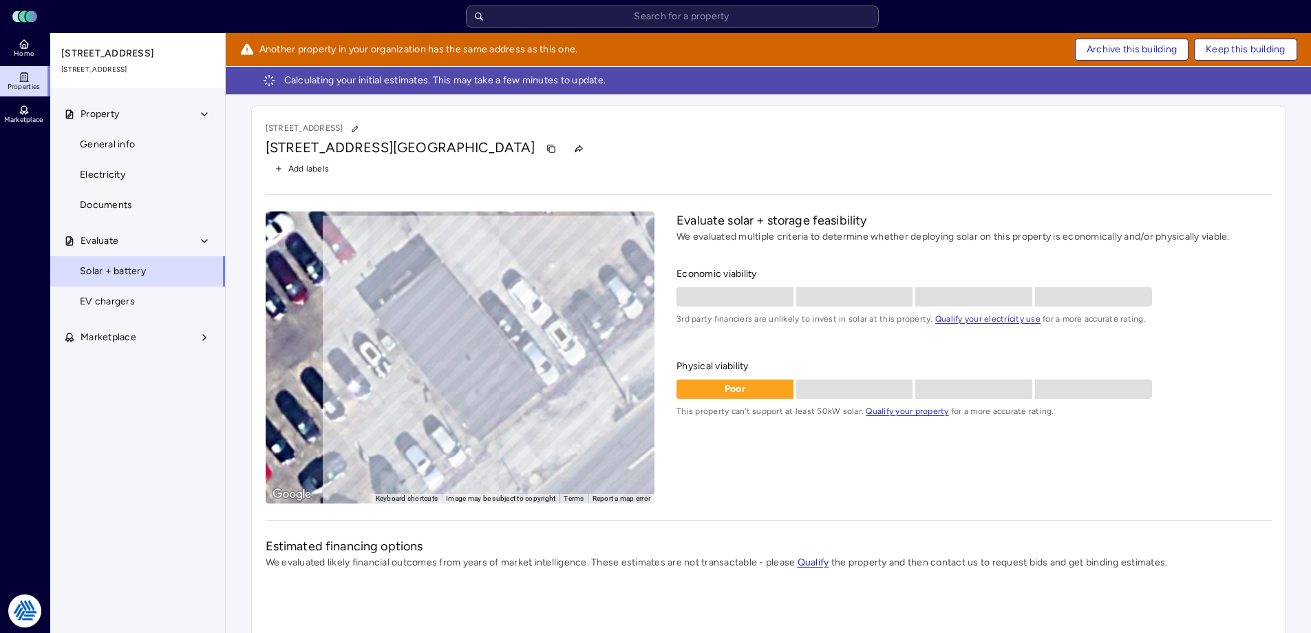
click at [1110, 50] on span "Archive this building" at bounding box center [1132, 49] width 90 height 15
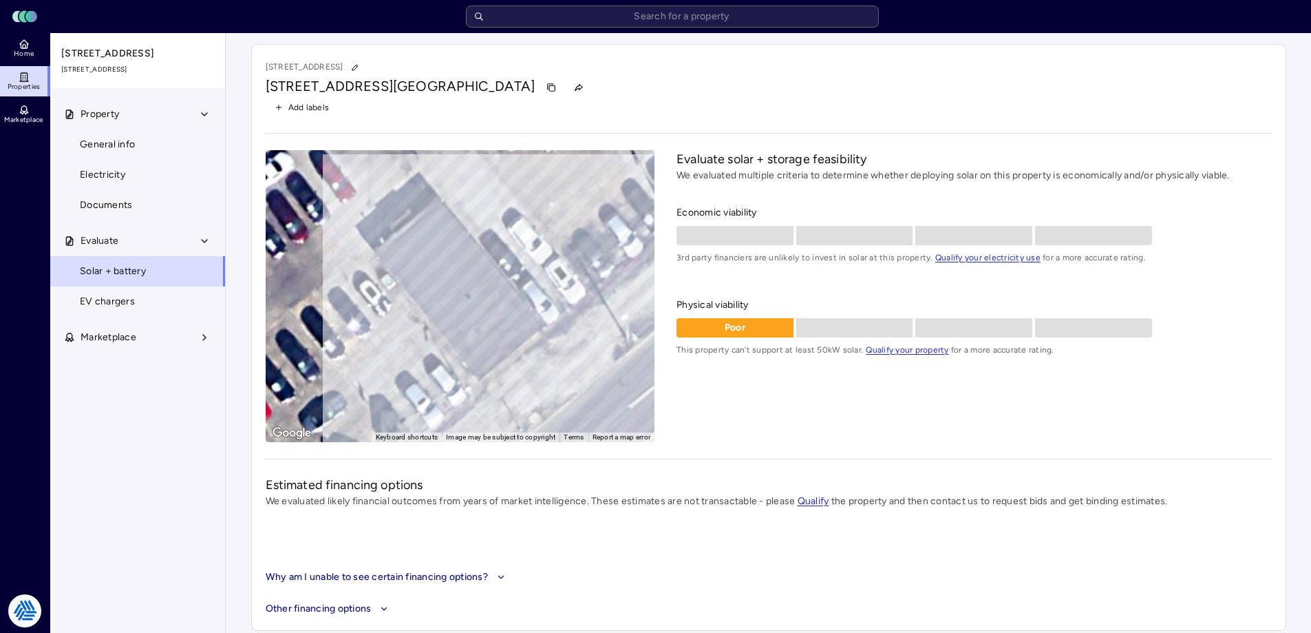
click at [33, 43] on link "Home" at bounding box center [25, 48] width 50 height 30
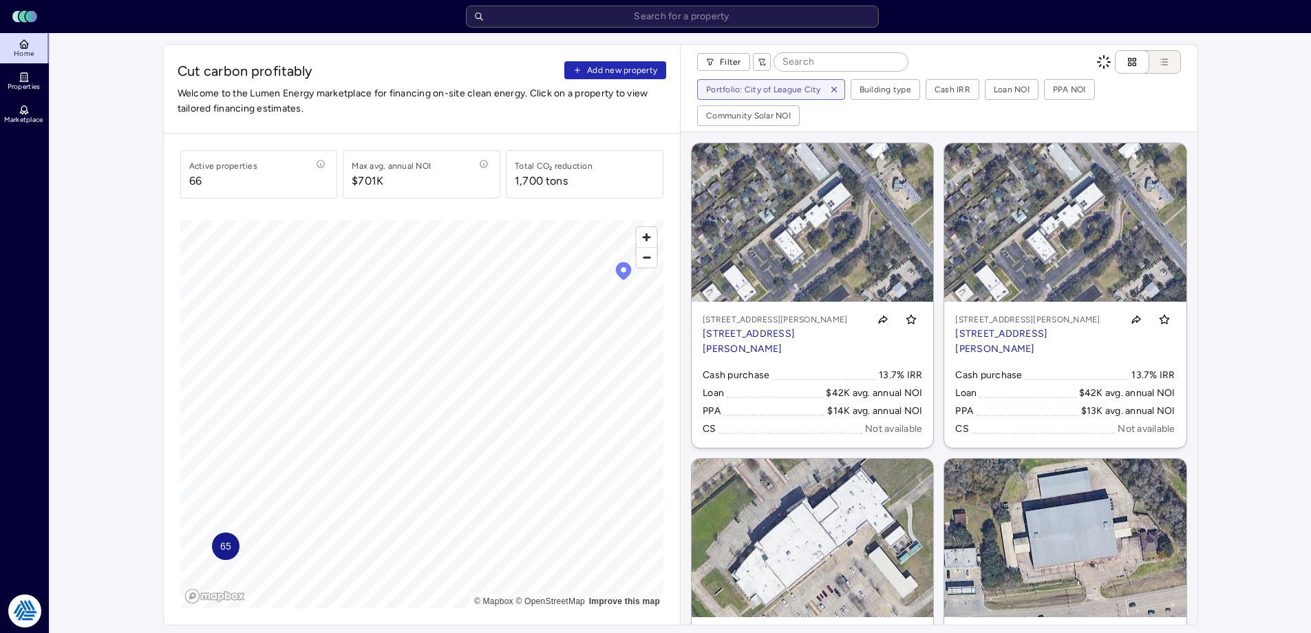
click at [602, 70] on span "Add new property" at bounding box center [622, 70] width 70 height 14
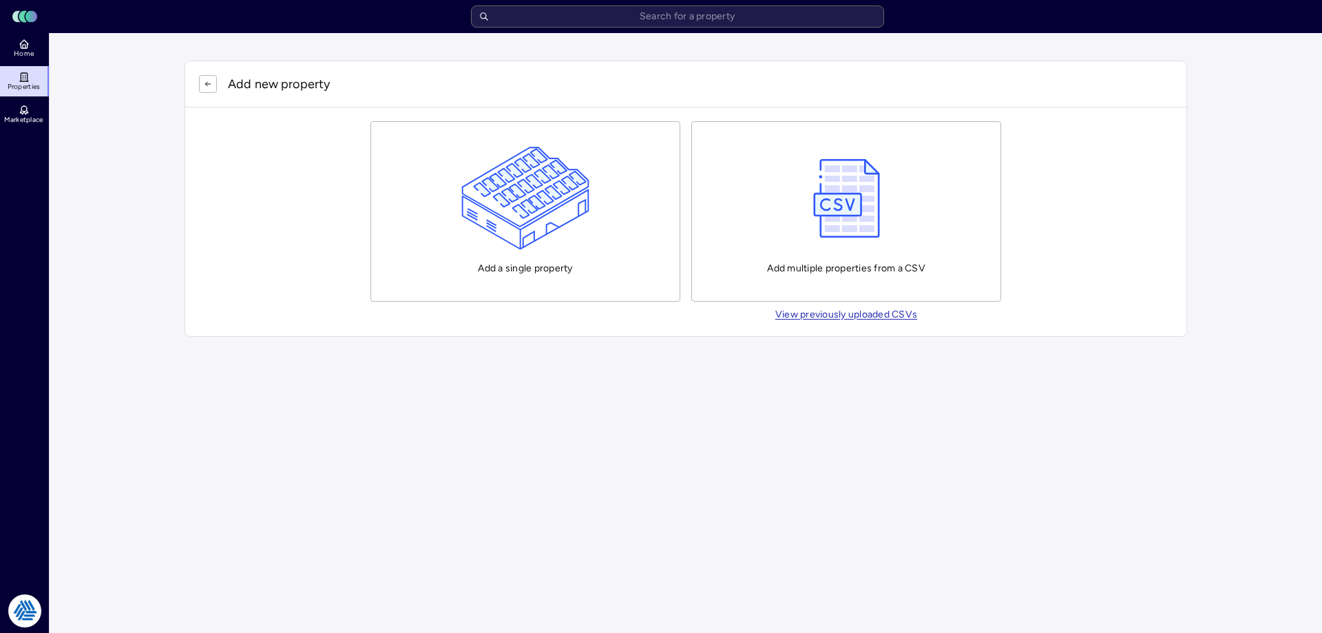
click at [530, 191] on img "button" at bounding box center [525, 198] width 129 height 103
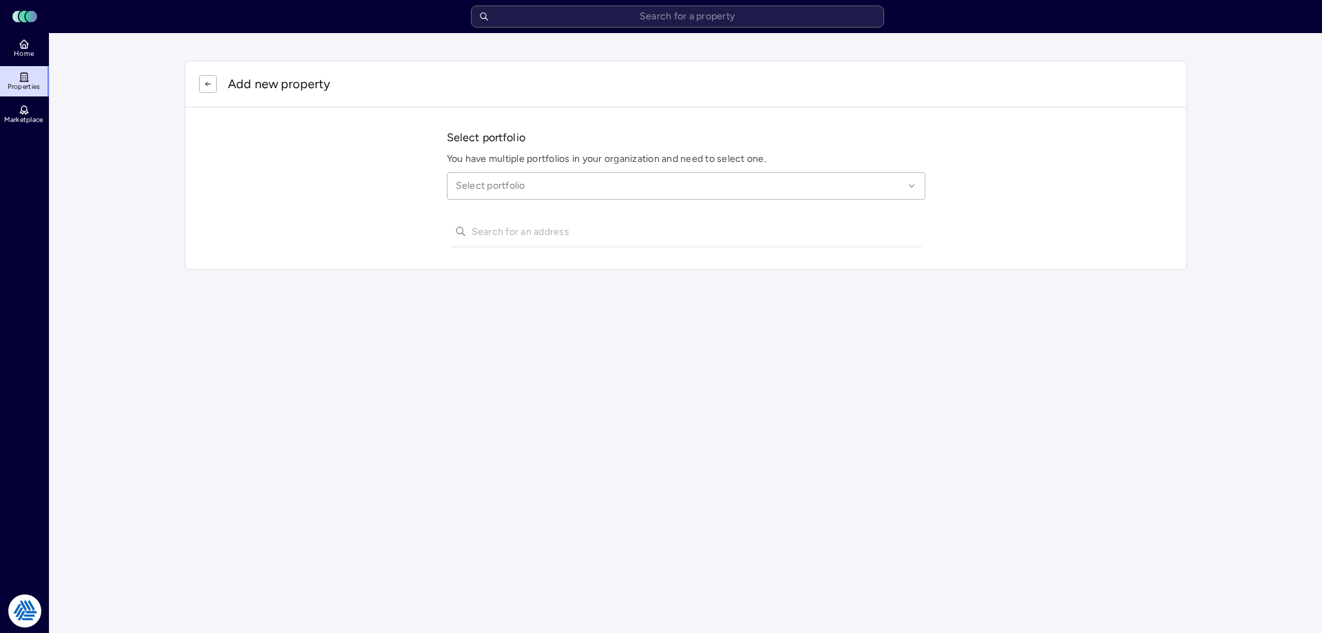
click at [489, 195] on div "Select portfolio" at bounding box center [686, 186] width 478 height 28
type input "league city"
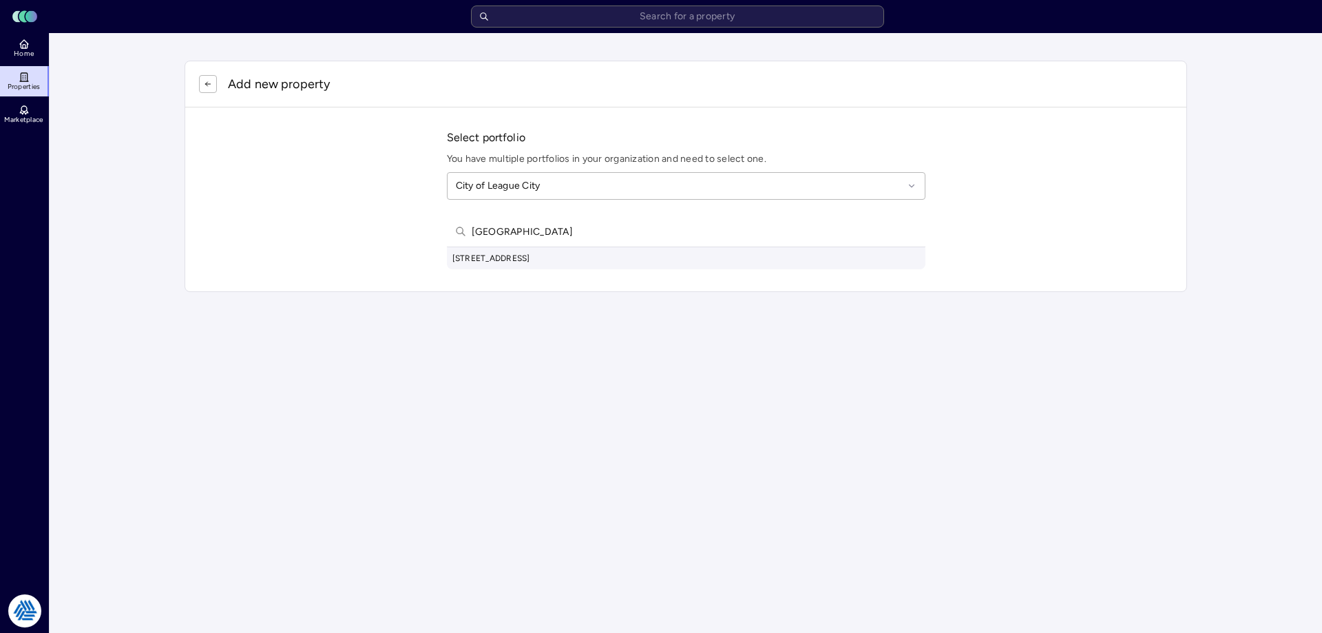
type input "[GEOGRAPHIC_DATA]"
click at [545, 257] on div "[STREET_ADDRESS]" at bounding box center [686, 258] width 478 height 22
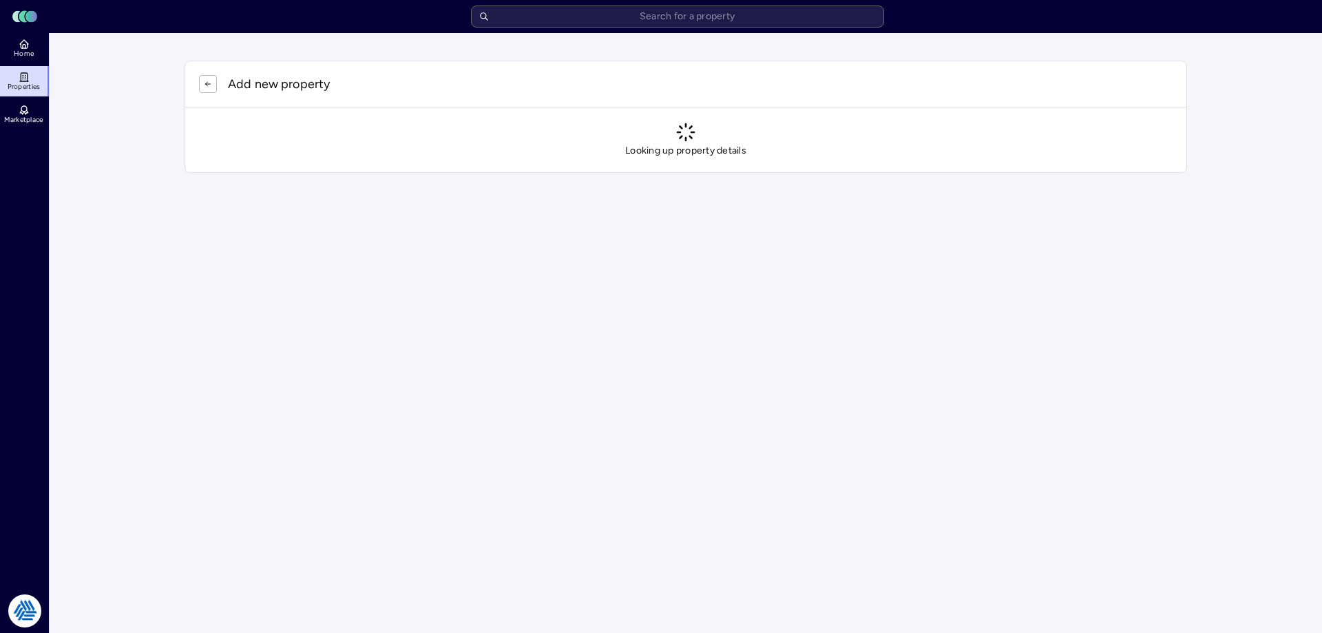
click at [460, 200] on html "Toggle Sidebar Lumen Energy Logo Home Properties Marketplace Tradition Energy […" at bounding box center [661, 100] width 1322 height 200
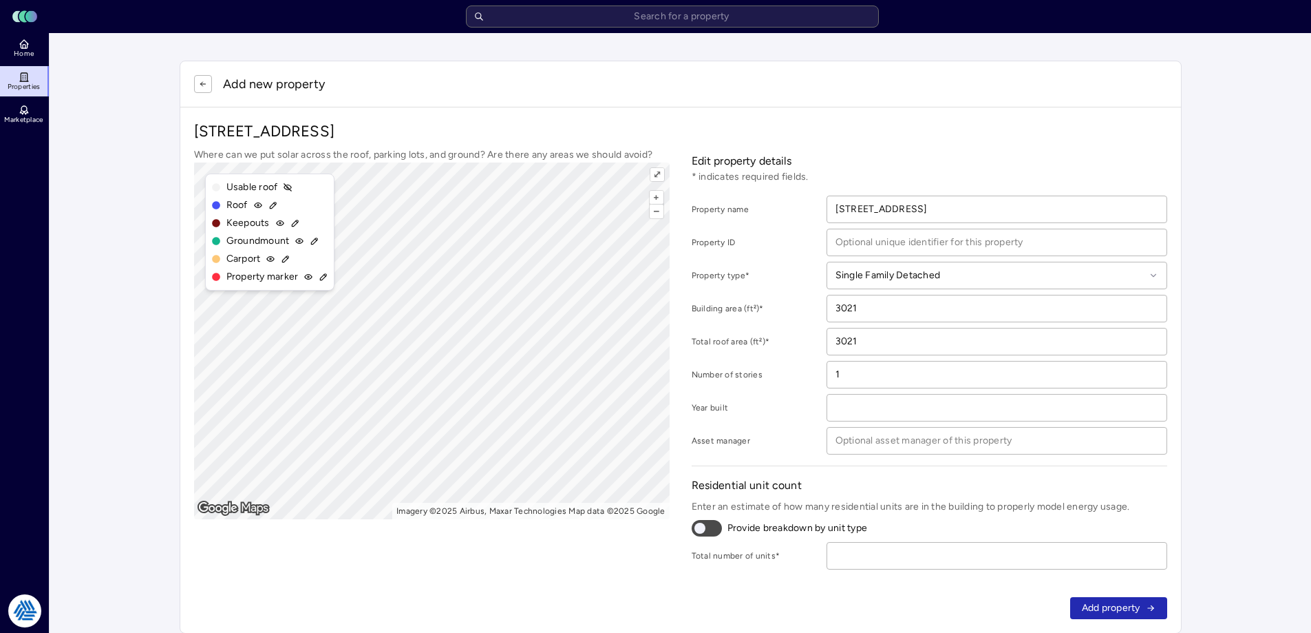
click at [1004, 551] on input "number" at bounding box center [996, 555] width 339 height 26
type input "1"
click at [1127, 607] on span "Add property" at bounding box center [1111, 607] width 59 height 15
